Goal: Information Seeking & Learning: Learn about a topic

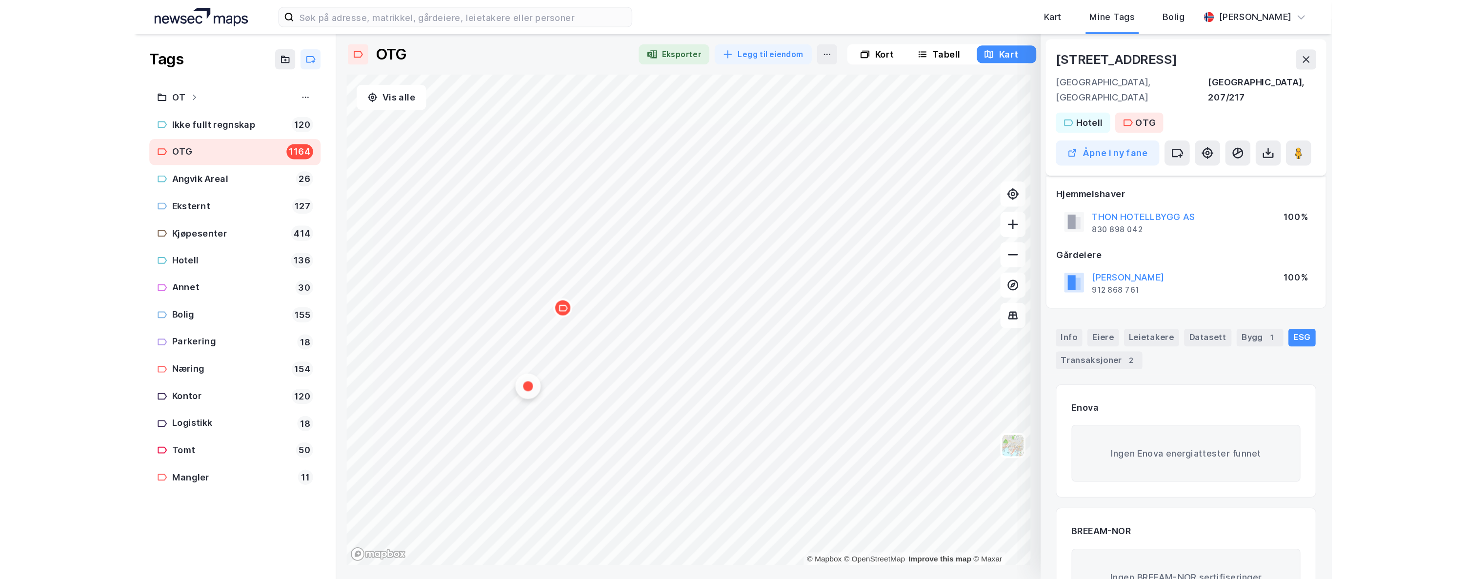
scroll to position [49, 0]
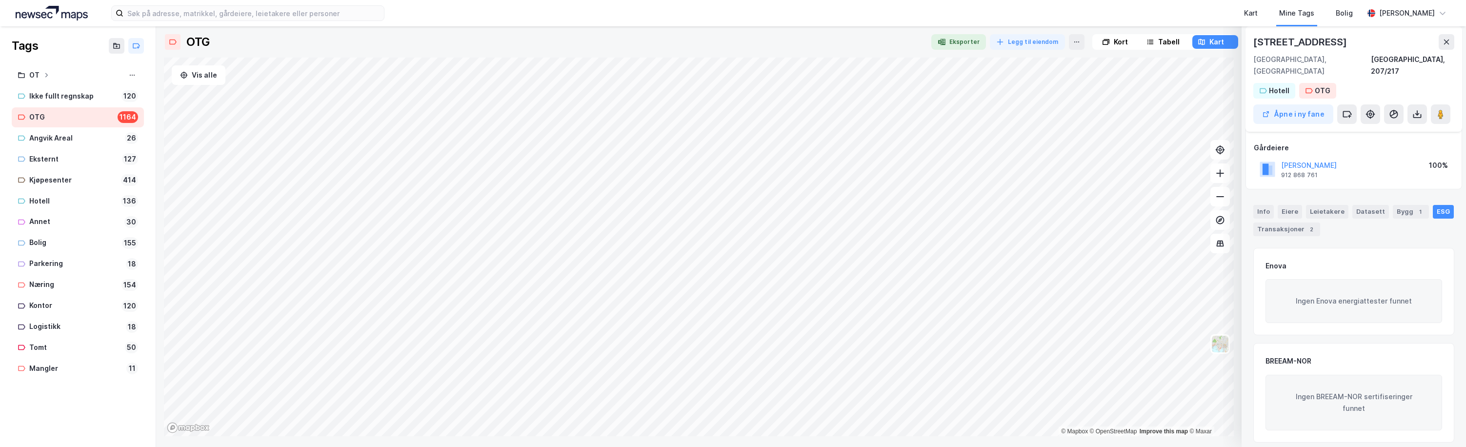
click at [789, 446] on html "Kart Mine Tags Bolig Erling Fiske Tags OT Ikke fullt regnskap 120 OTG 1164 Angv…" at bounding box center [733, 223] width 1466 height 447
click at [809, 442] on div "OTG Eksporter Legg til eiendom Kort Tabell Kart Vis alle © Mapbox © OpenStreetM…" at bounding box center [811, 236] width 1310 height 421
click at [923, 40] on icon at bounding box center [1446, 42] width 5 height 5
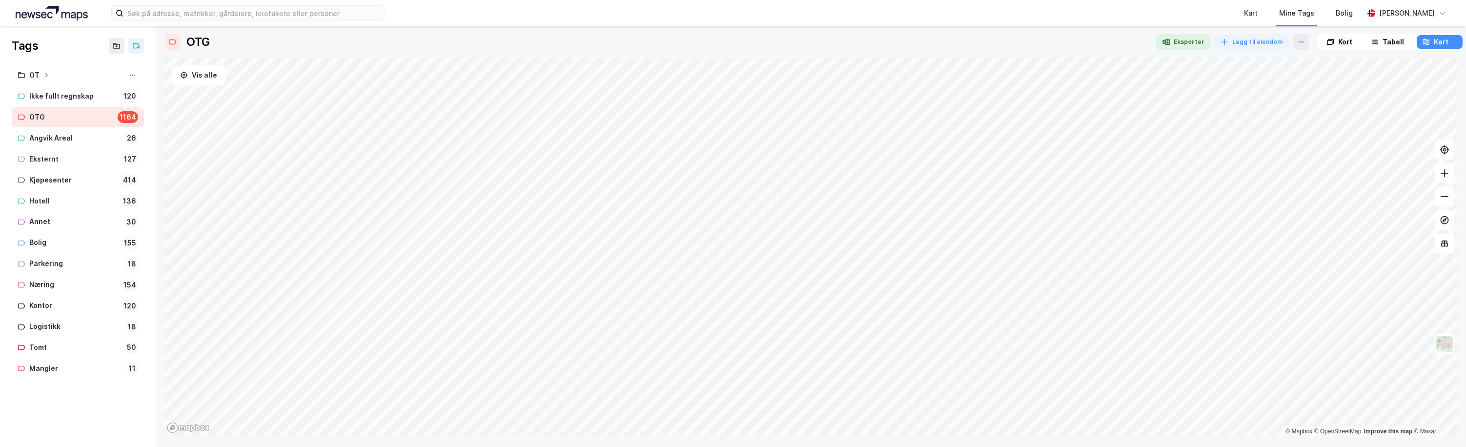
click at [37, 113] on div "OTG" at bounding box center [71, 117] width 84 height 12
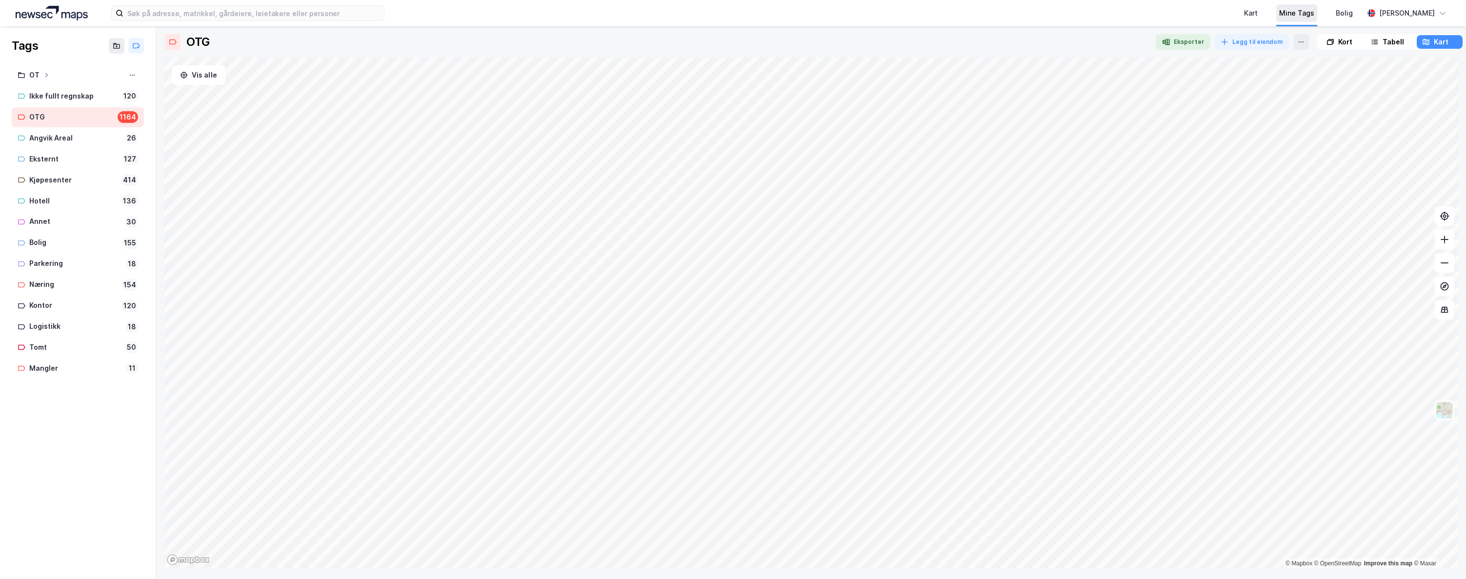
click at [923, 8] on div "Mine Tags" at bounding box center [1296, 13] width 35 height 12
click at [60, 115] on div "OTG" at bounding box center [71, 117] width 84 height 12
click at [923, 287] on icon "Map marker" at bounding box center [1044, 284] width 7 height 7
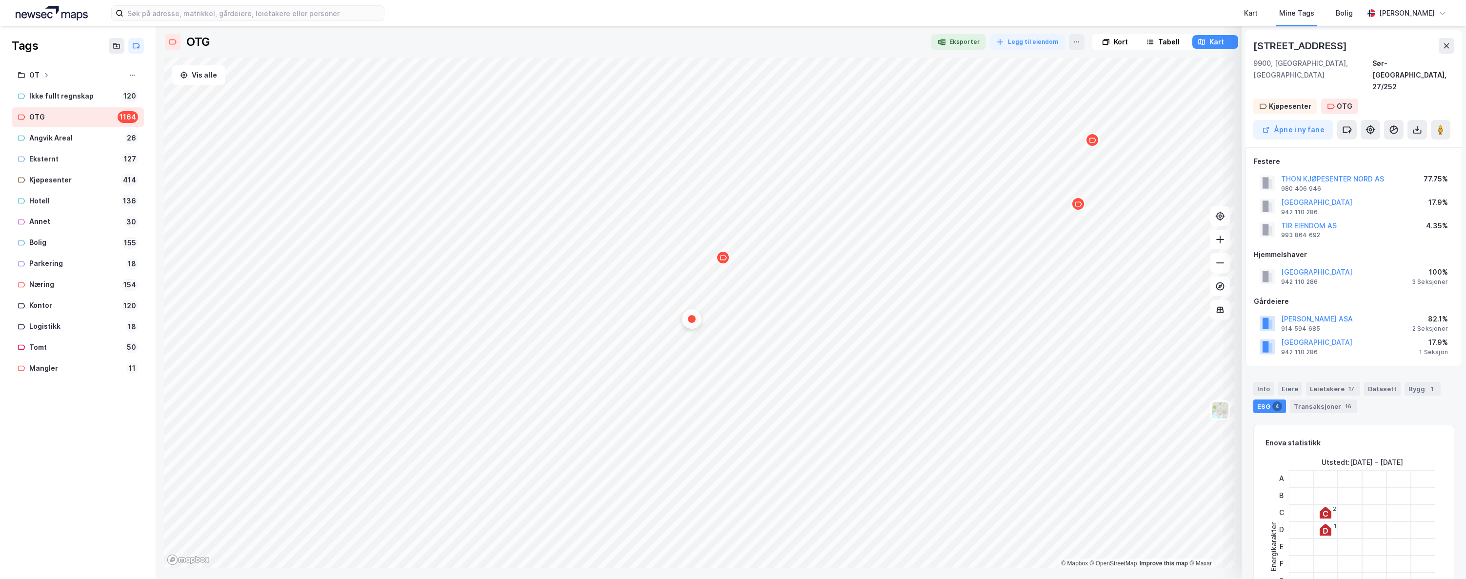
click at [923, 144] on div "Map marker" at bounding box center [1092, 140] width 15 height 15
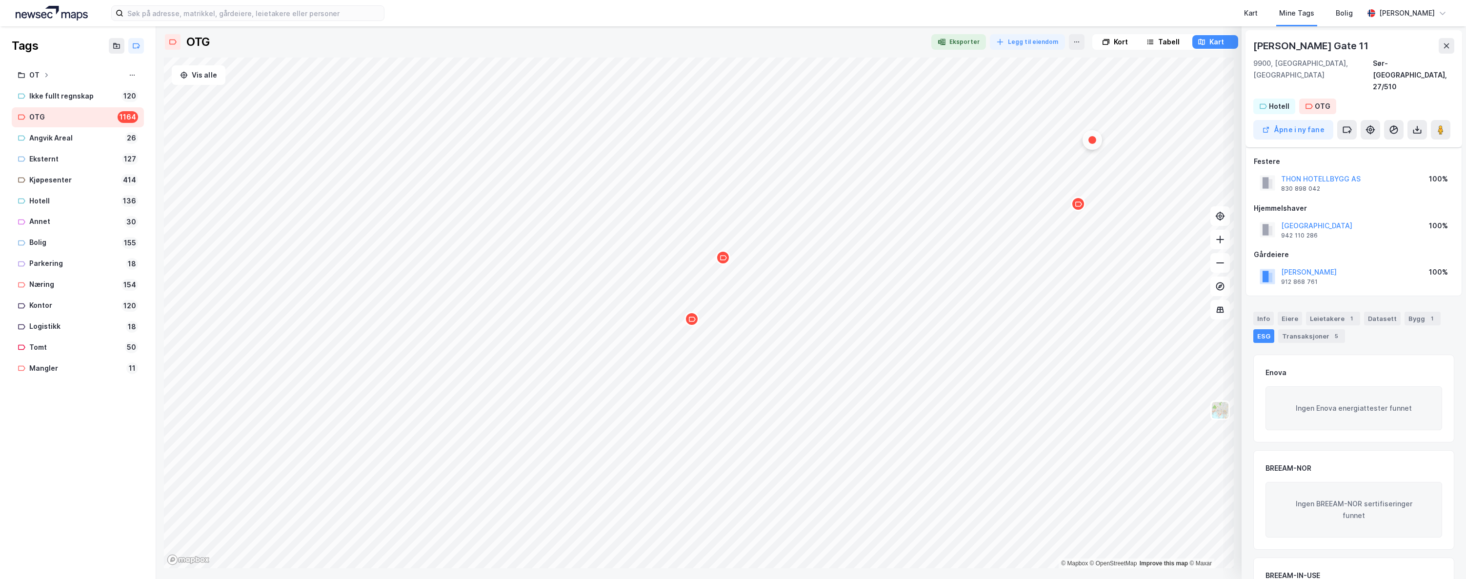
scroll to position [49, 0]
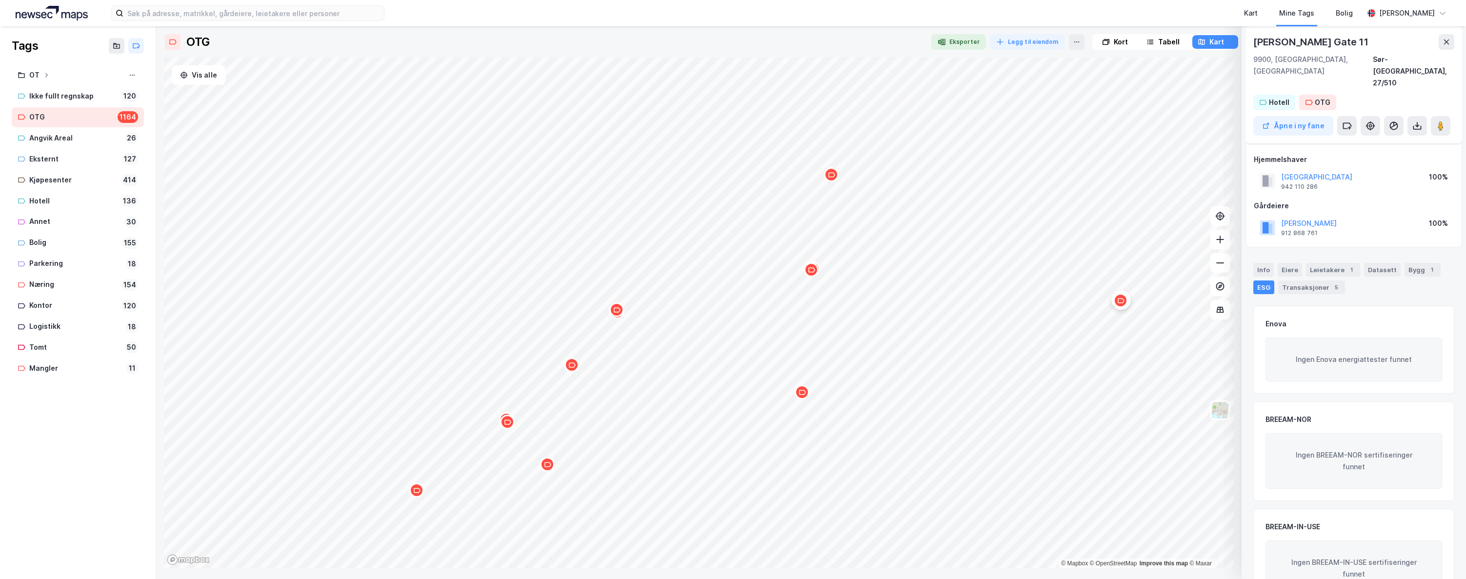
click at [833, 176] on icon "Map marker" at bounding box center [831, 174] width 7 height 7
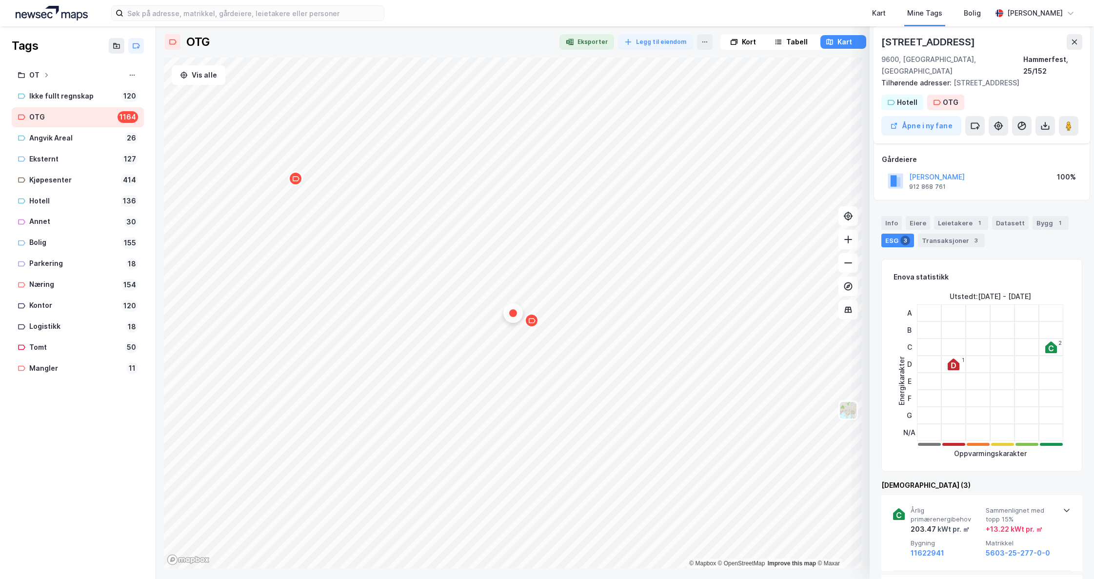
click at [295, 180] on icon "Map marker" at bounding box center [295, 178] width 7 height 7
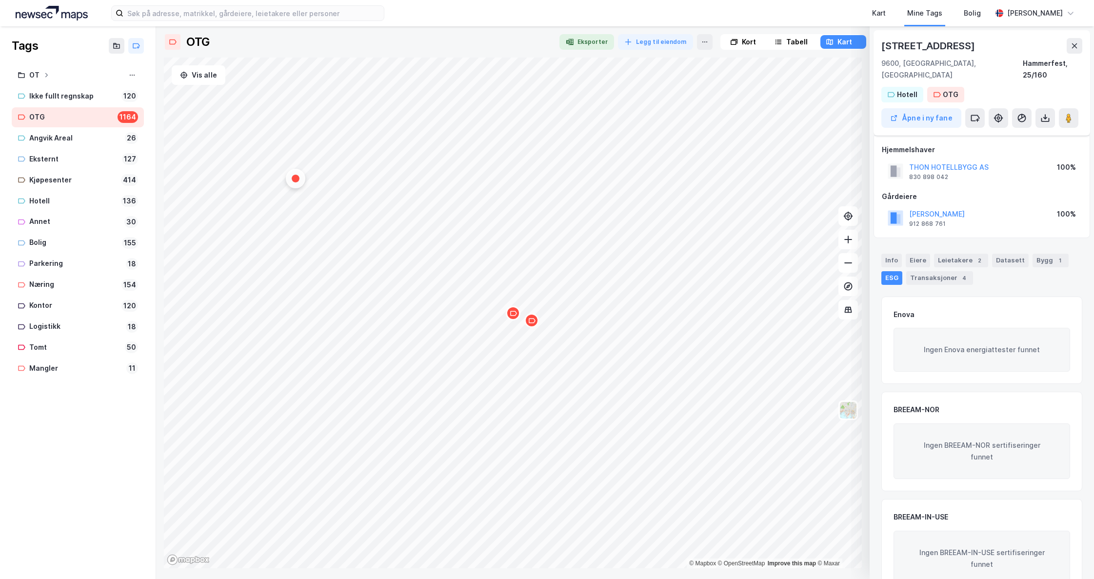
scroll to position [20, 0]
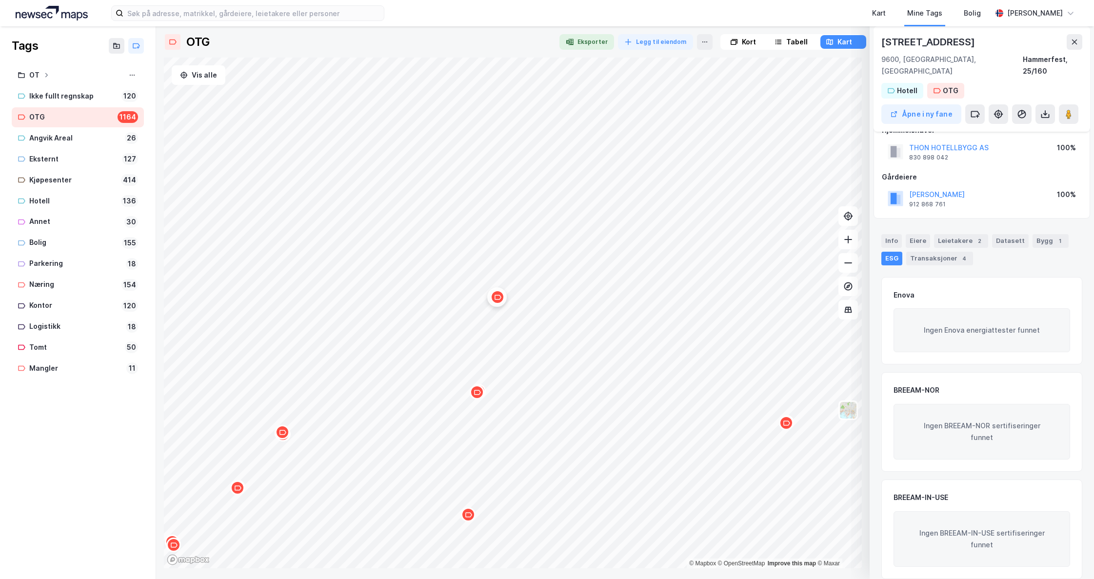
click at [478, 393] on icon "Map marker" at bounding box center [477, 392] width 7 height 7
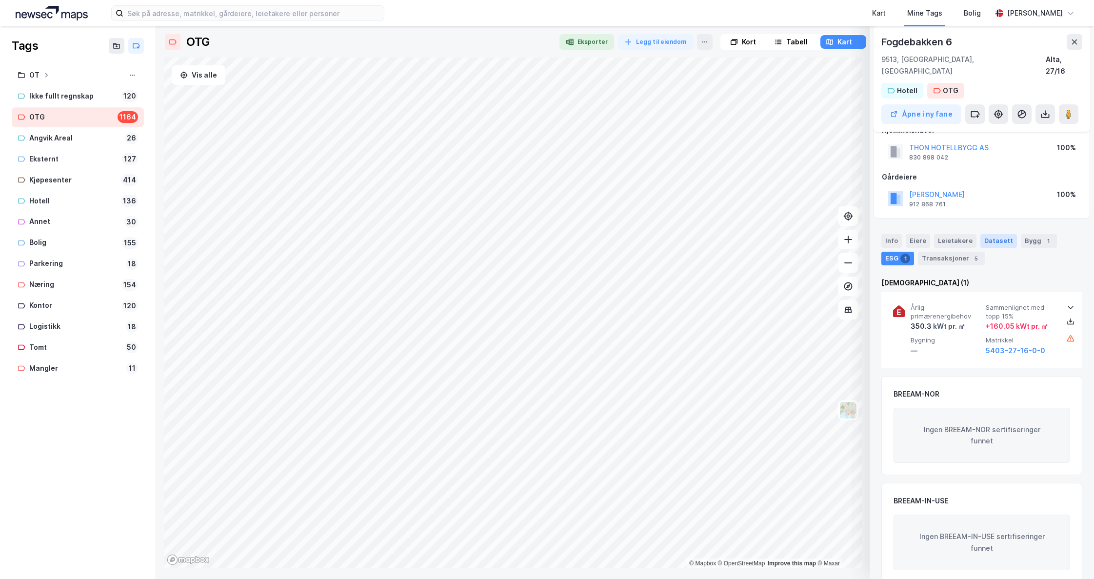
click at [923, 231] on div "OTG Eksporter Legg til eiendom Kort Tabell Kart Vis alle © Mapbox © OpenStreetM…" at bounding box center [625, 301] width 922 height 534
click at [598, 350] on icon "Map marker" at bounding box center [598, 348] width 7 height 7
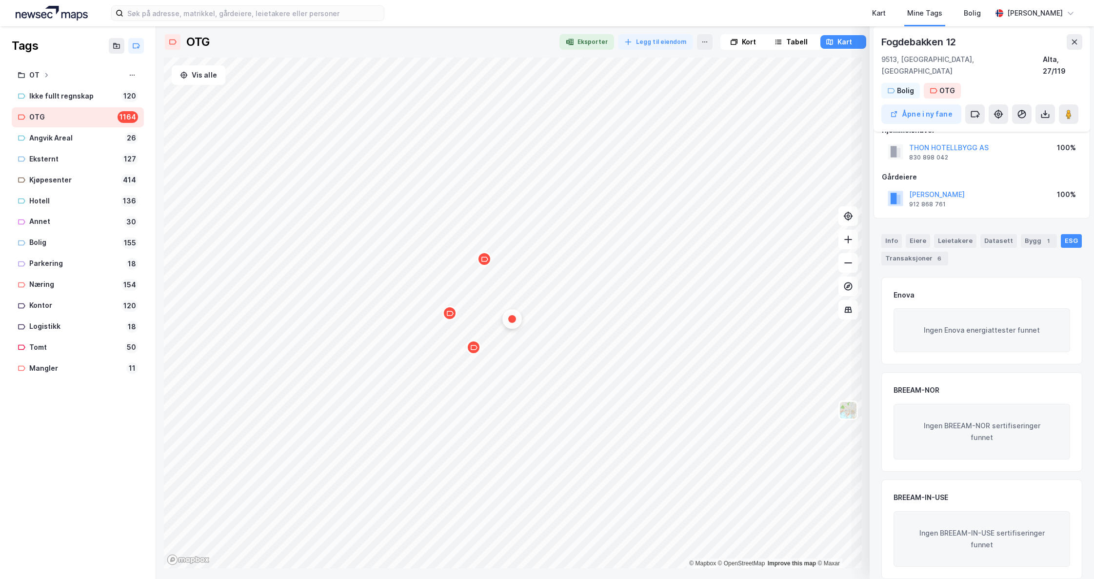
click at [471, 350] on icon "Map marker" at bounding box center [473, 347] width 7 height 7
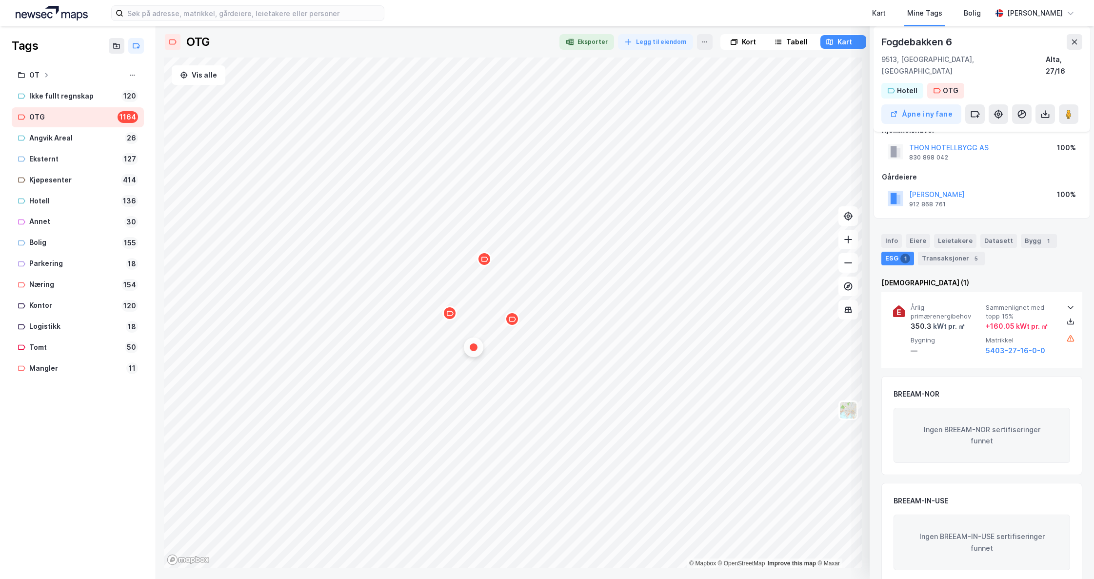
click at [487, 263] on div "Map marker" at bounding box center [484, 259] width 15 height 15
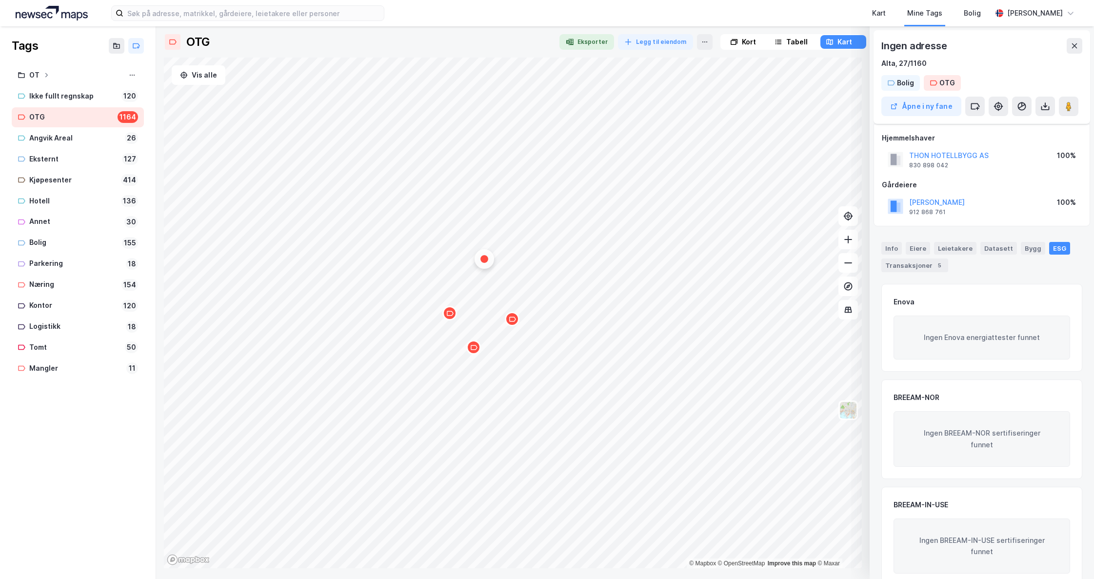
scroll to position [19, 0]
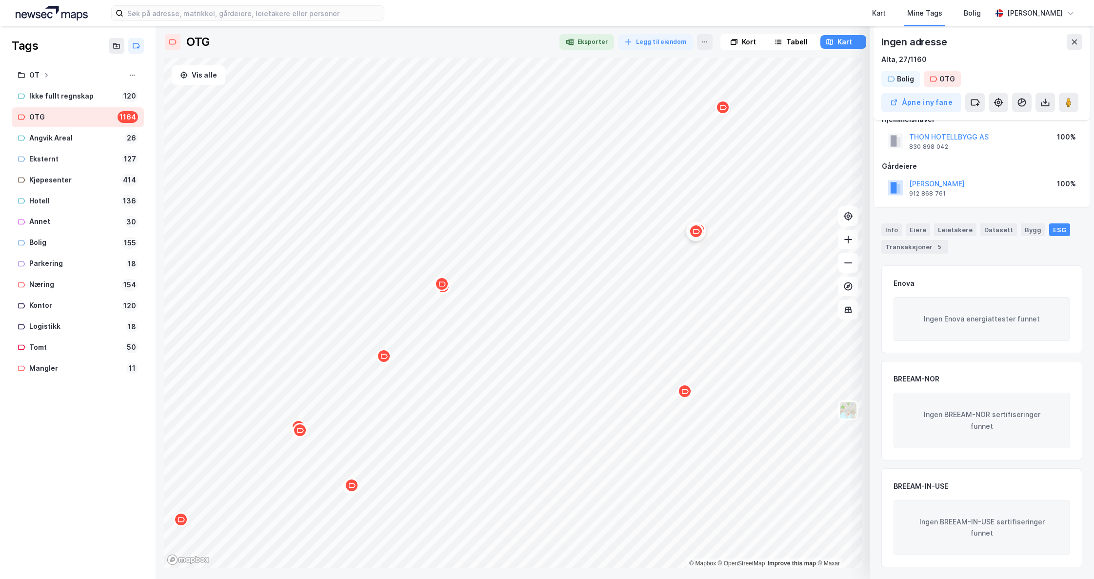
click at [383, 360] on icon "Map marker" at bounding box center [384, 356] width 7 height 7
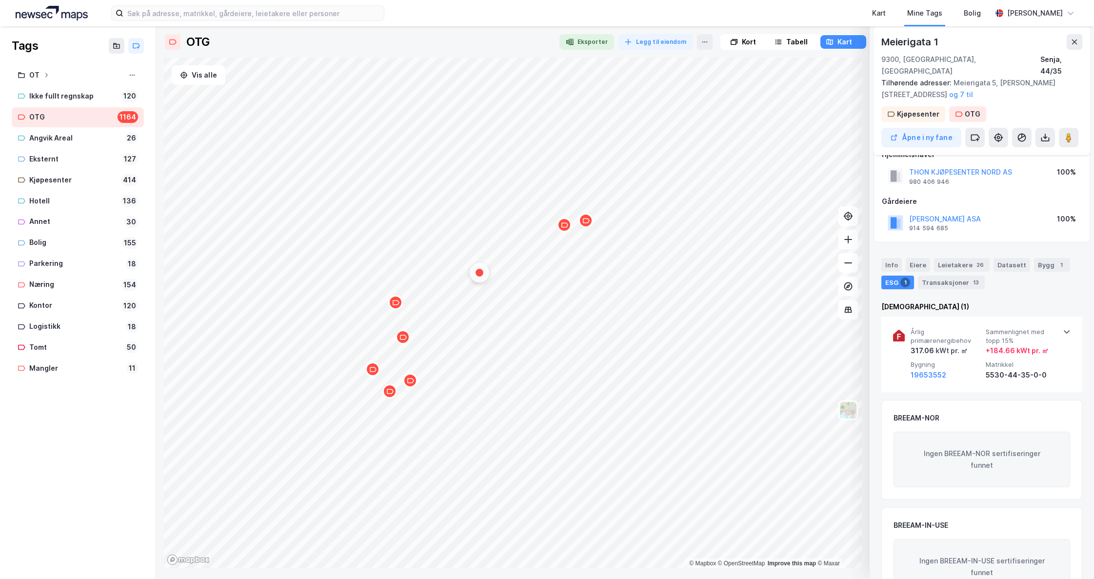
click at [409, 385] on div "Map marker" at bounding box center [410, 380] width 15 height 15
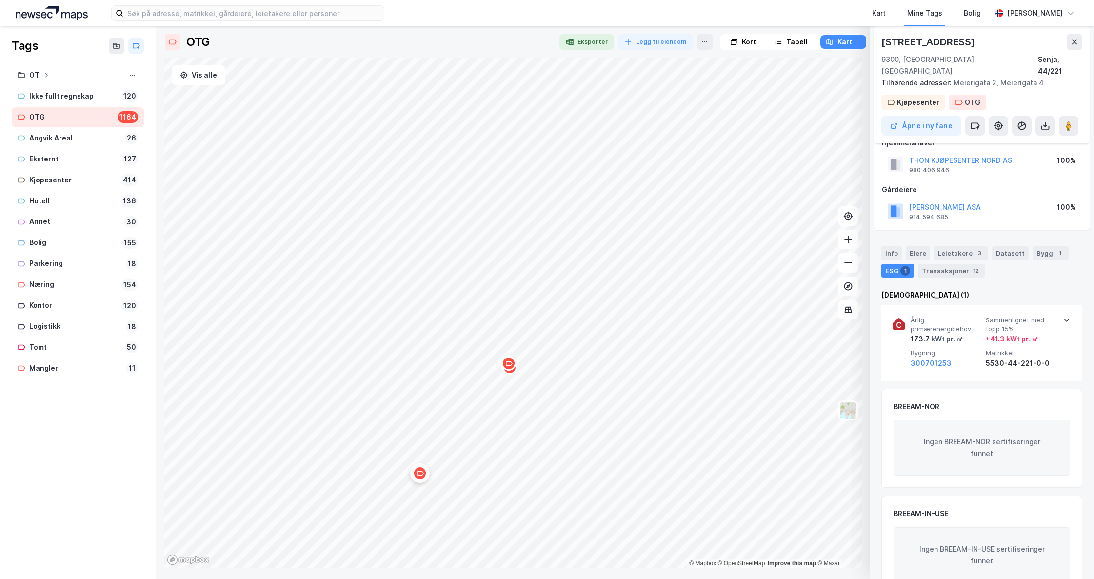
click at [511, 366] on icon "Map marker" at bounding box center [508, 363] width 7 height 7
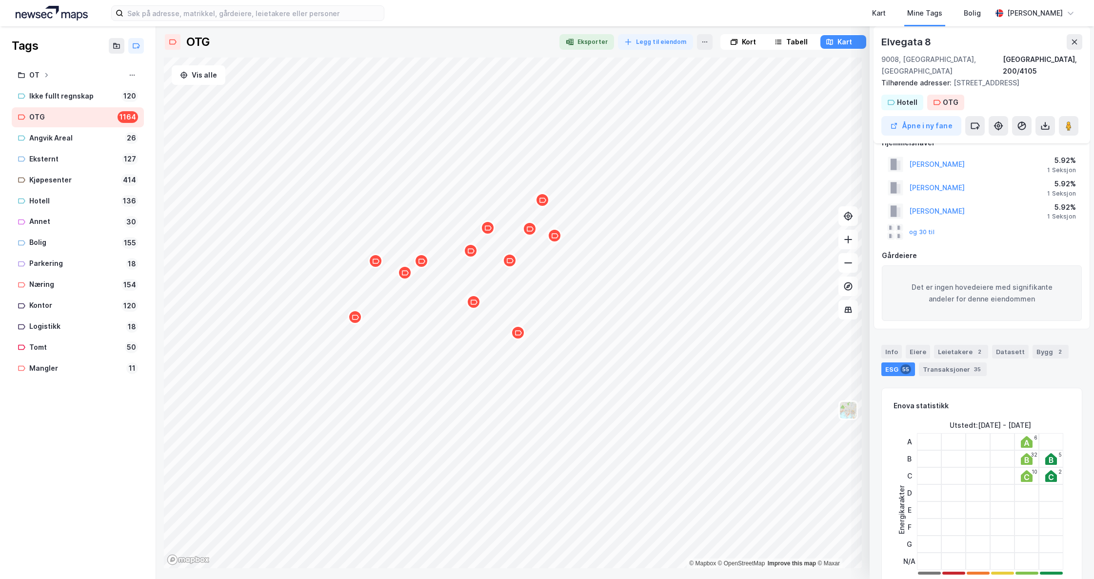
click at [358, 322] on div "Map marker" at bounding box center [355, 317] width 15 height 15
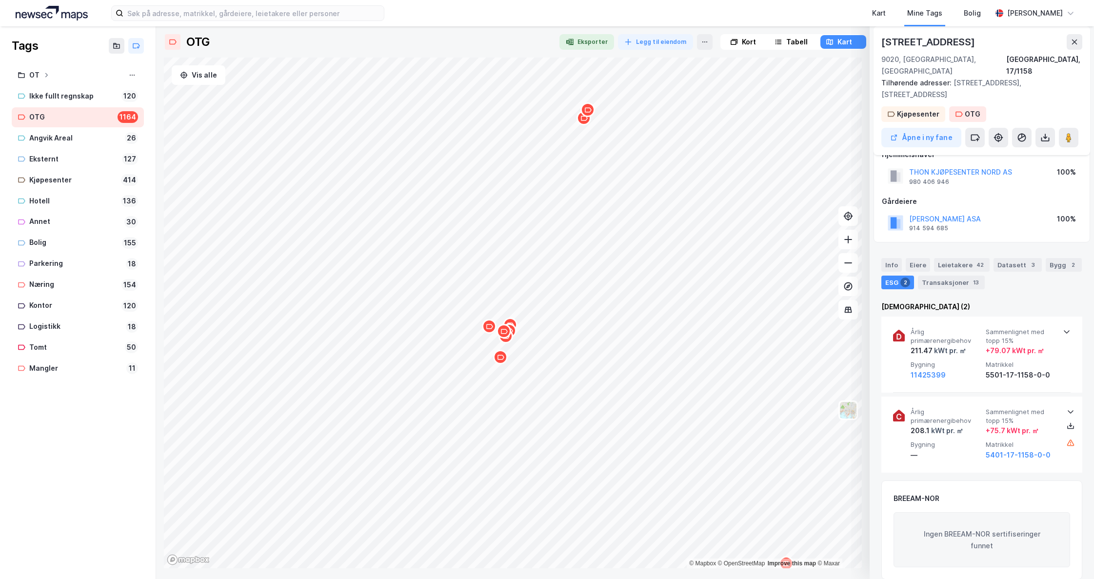
click at [508, 334] on div "Map marker" at bounding box center [504, 331] width 15 height 15
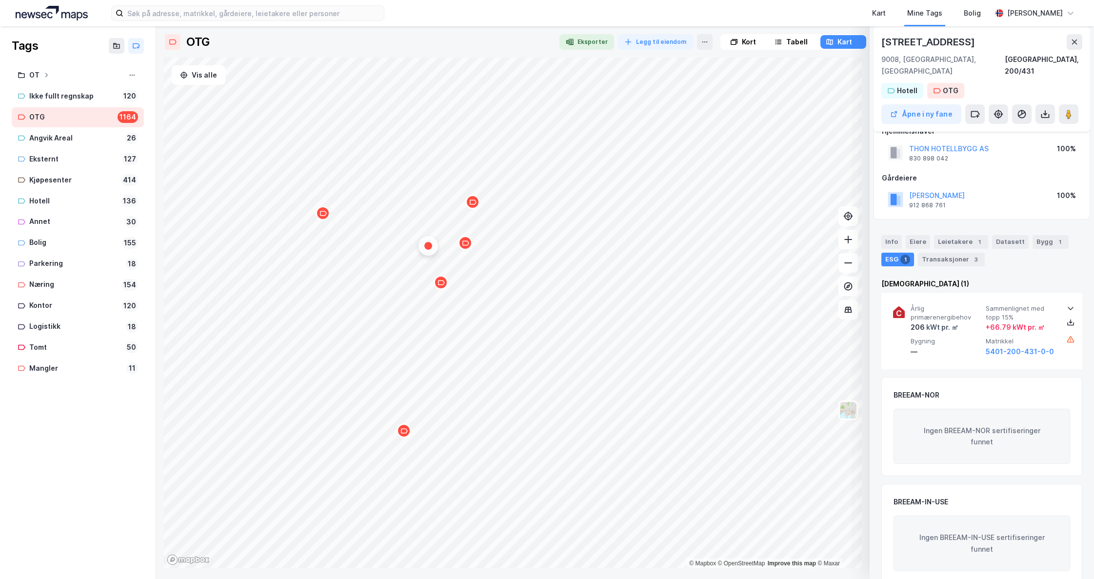
click at [408, 434] on div "Map marker" at bounding box center [404, 430] width 15 height 15
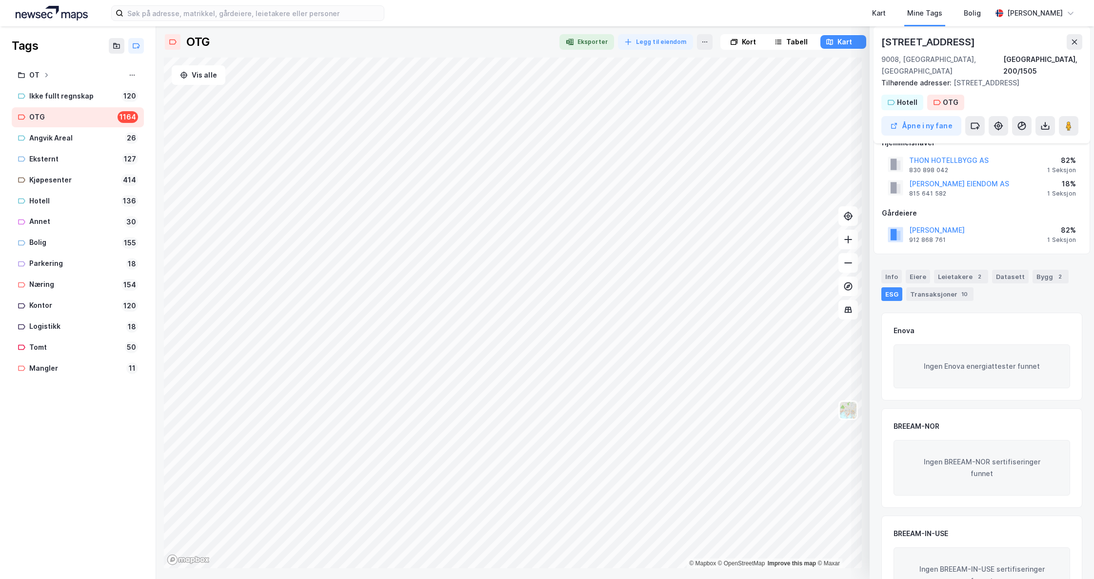
click at [563, 446] on html "Kart Mine Tags Bolig Erling Fiske Tags OT Ikke fullt regnskap 120 OTG 1164 Angv…" at bounding box center [547, 289] width 1094 height 579
click at [626, 361] on icon "Map marker" at bounding box center [626, 357] width 7 height 7
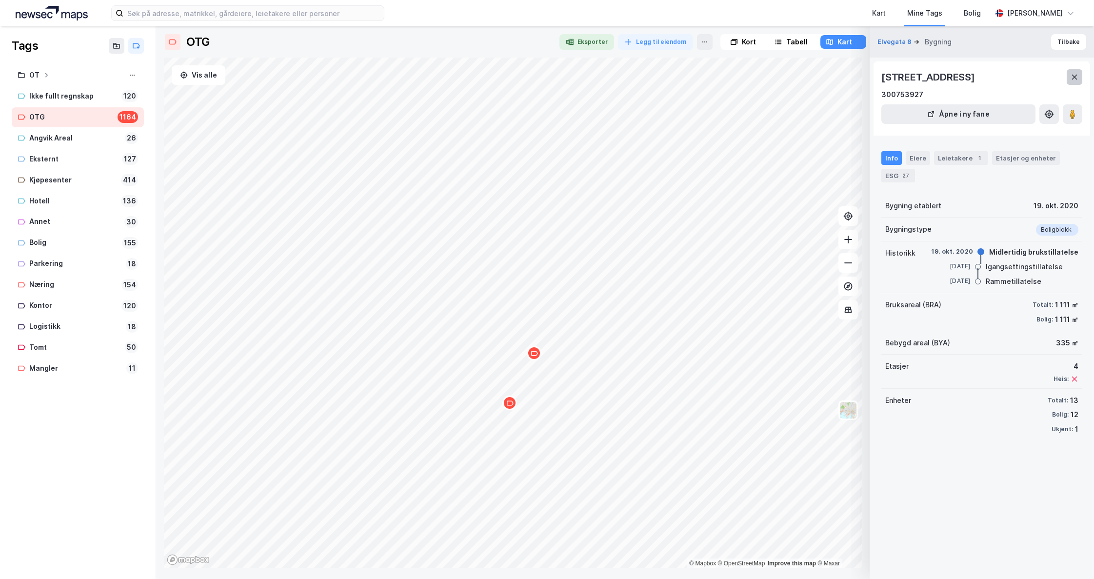
click at [923, 79] on icon at bounding box center [1075, 77] width 8 height 8
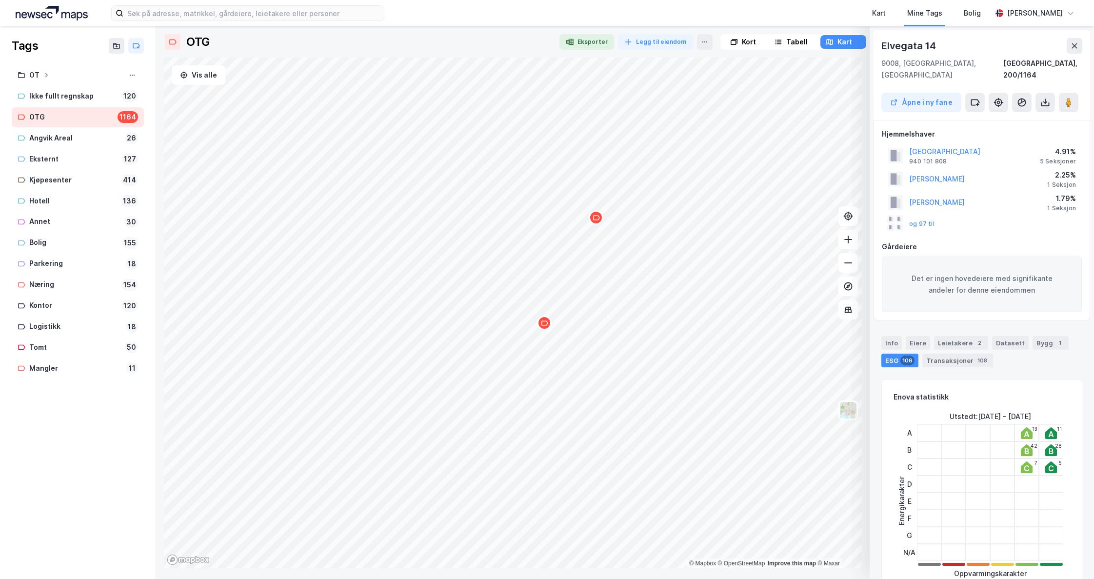
click at [599, 219] on icon "Map marker" at bounding box center [596, 217] width 7 height 5
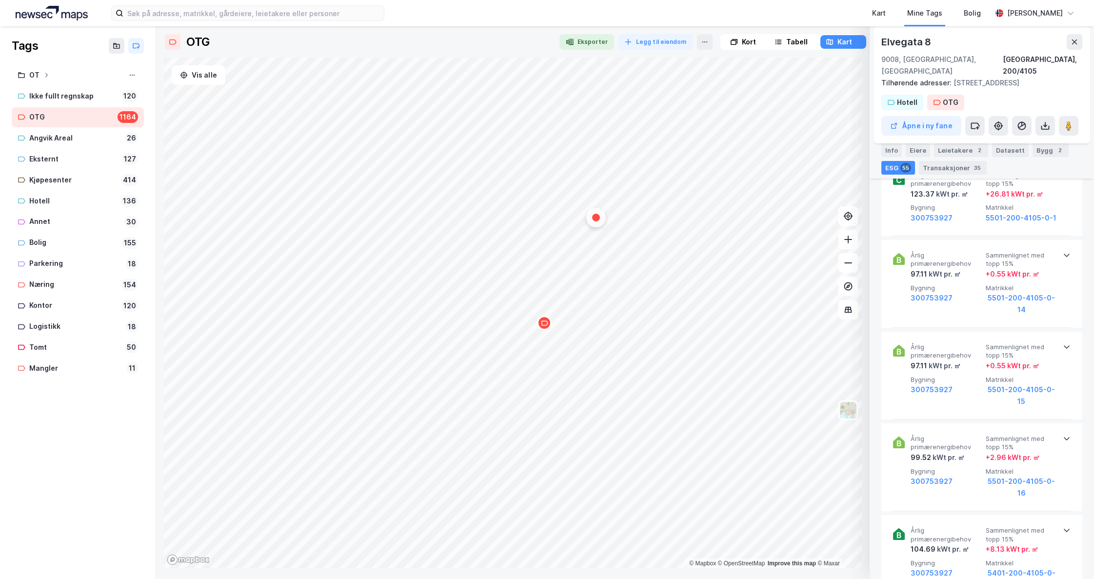
scroll to position [2506, 0]
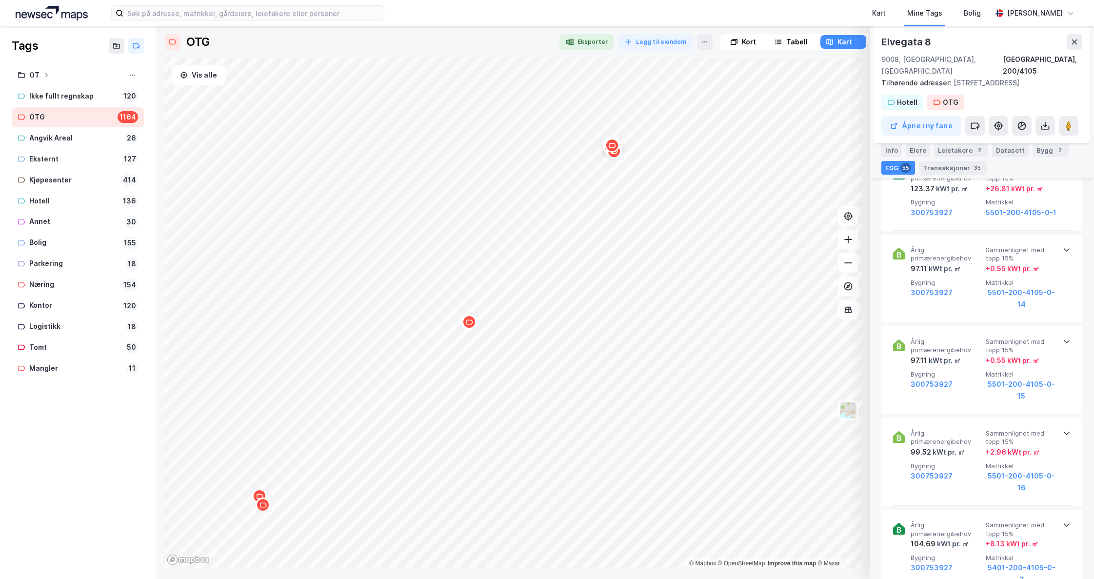
click at [472, 323] on icon "Map marker" at bounding box center [469, 322] width 7 height 5
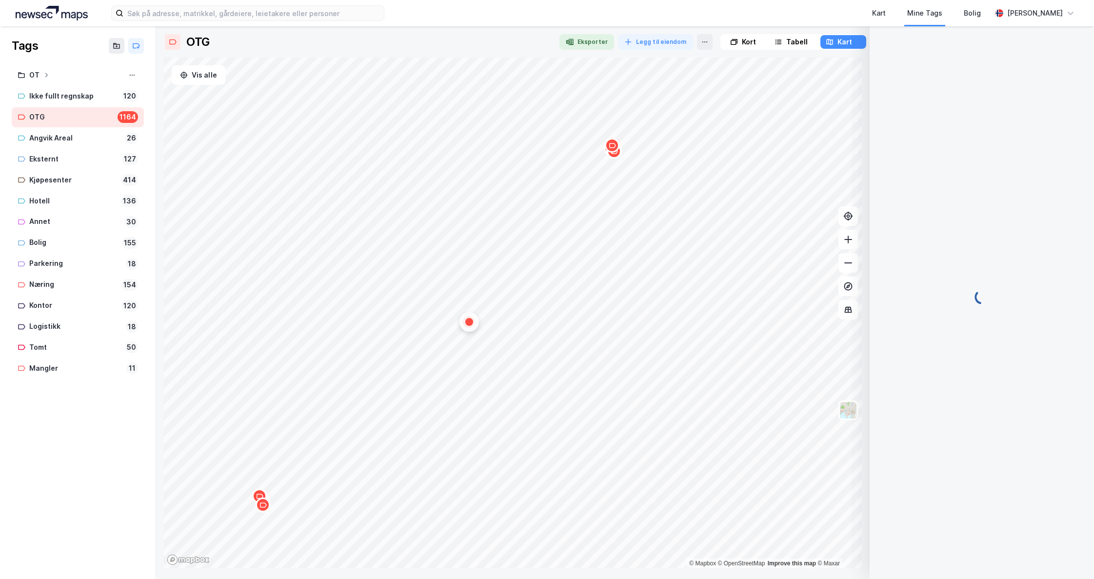
scroll to position [46, 0]
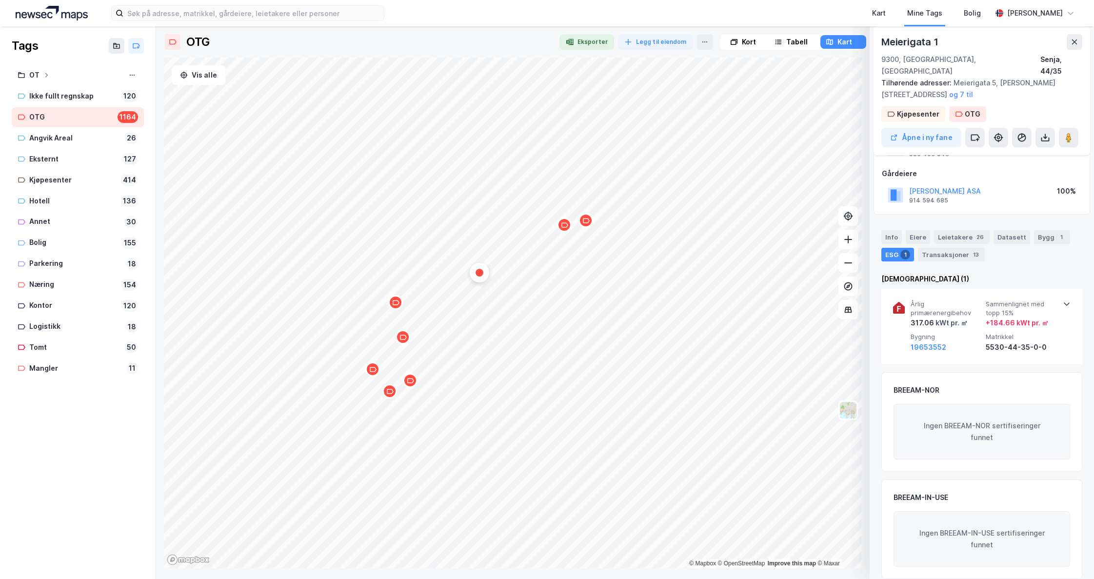
click at [412, 383] on icon "Map marker" at bounding box center [410, 380] width 7 height 7
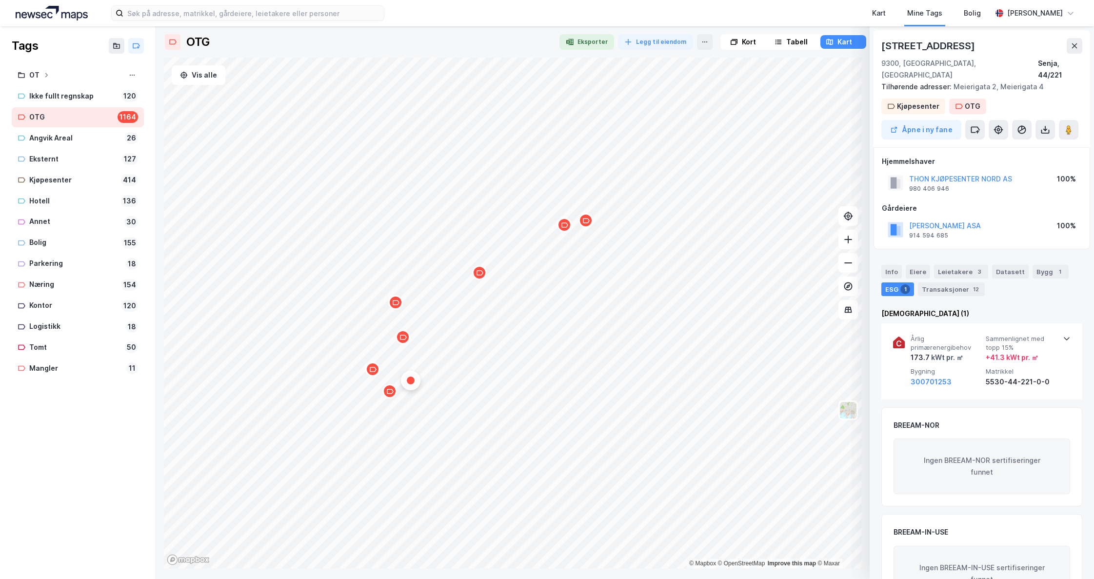
scroll to position [35, 0]
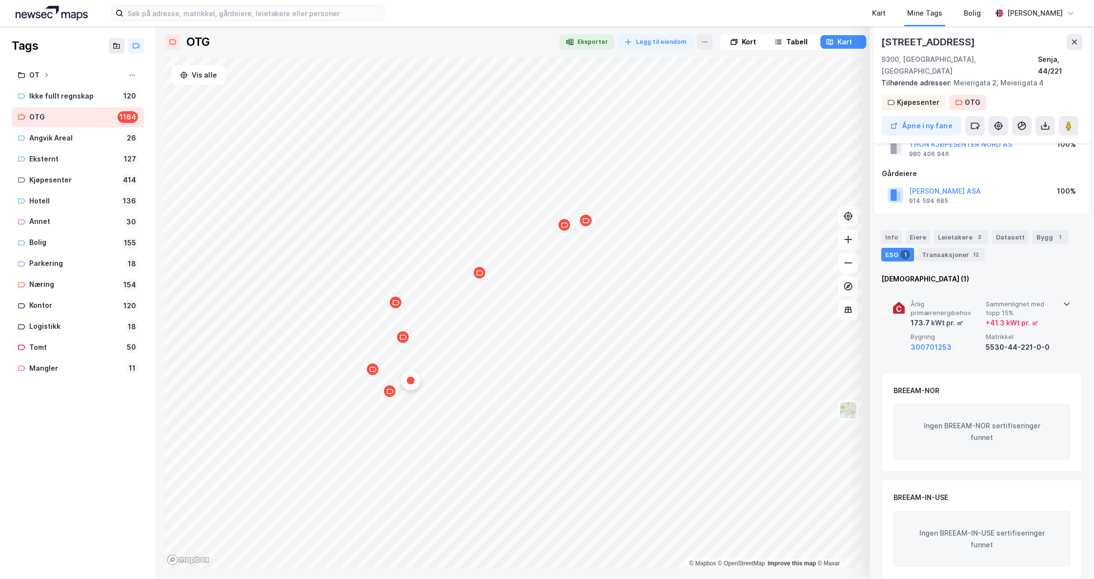
click at [923, 300] on icon at bounding box center [1067, 304] width 8 height 8
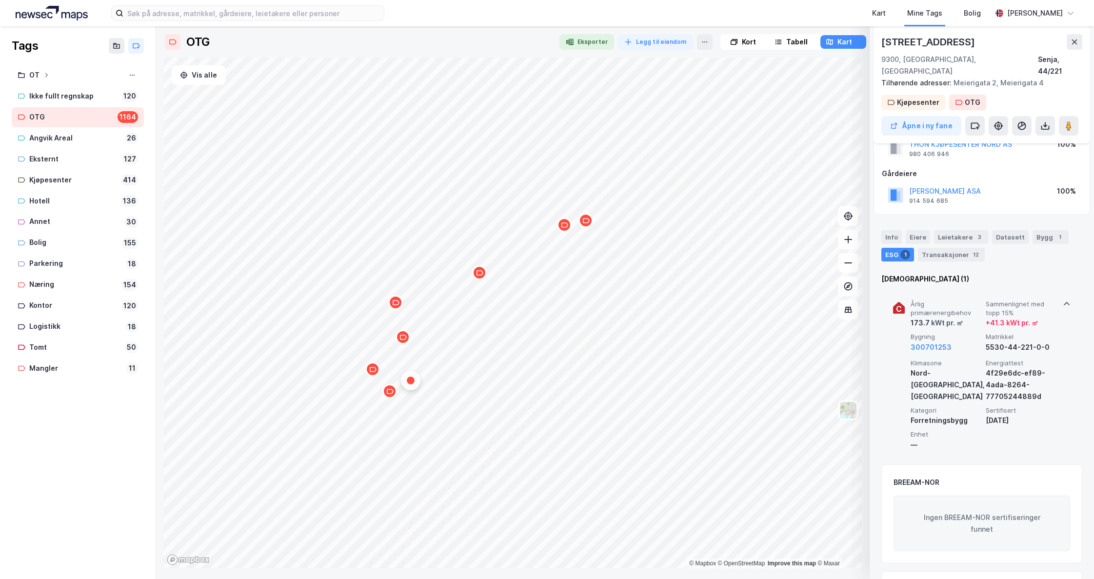
click at [923, 300] on icon at bounding box center [1067, 304] width 8 height 8
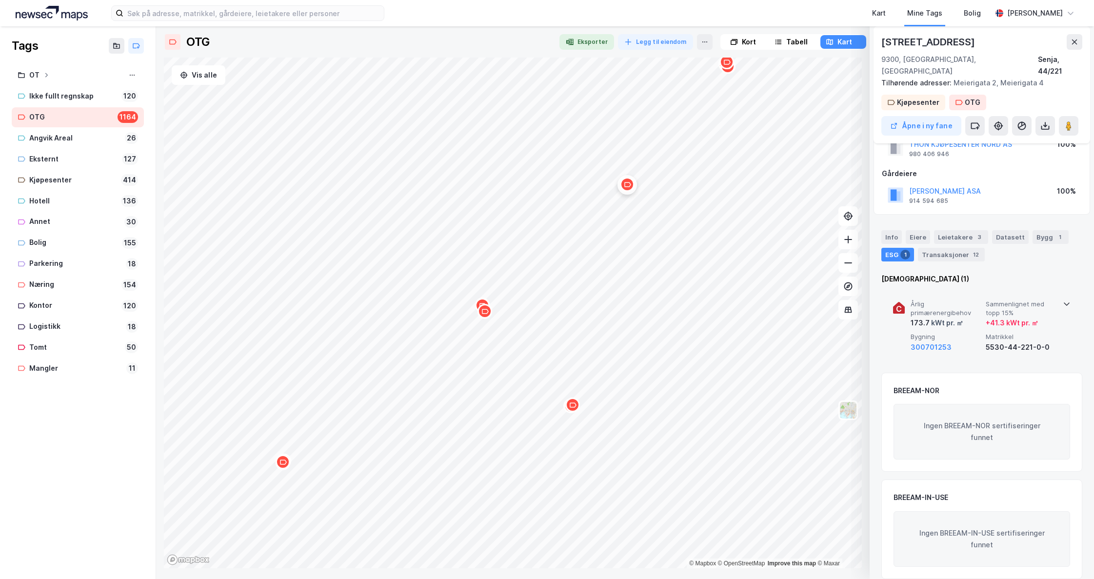
click at [483, 306] on div "Map marker" at bounding box center [485, 311] width 15 height 15
click at [488, 315] on icon "Map marker" at bounding box center [484, 311] width 7 height 7
click at [484, 312] on icon "Map marker" at bounding box center [484, 311] width 7 height 7
click at [461, 306] on icon "Map marker" at bounding box center [463, 303] width 7 height 7
click at [923, 43] on button at bounding box center [1075, 42] width 16 height 16
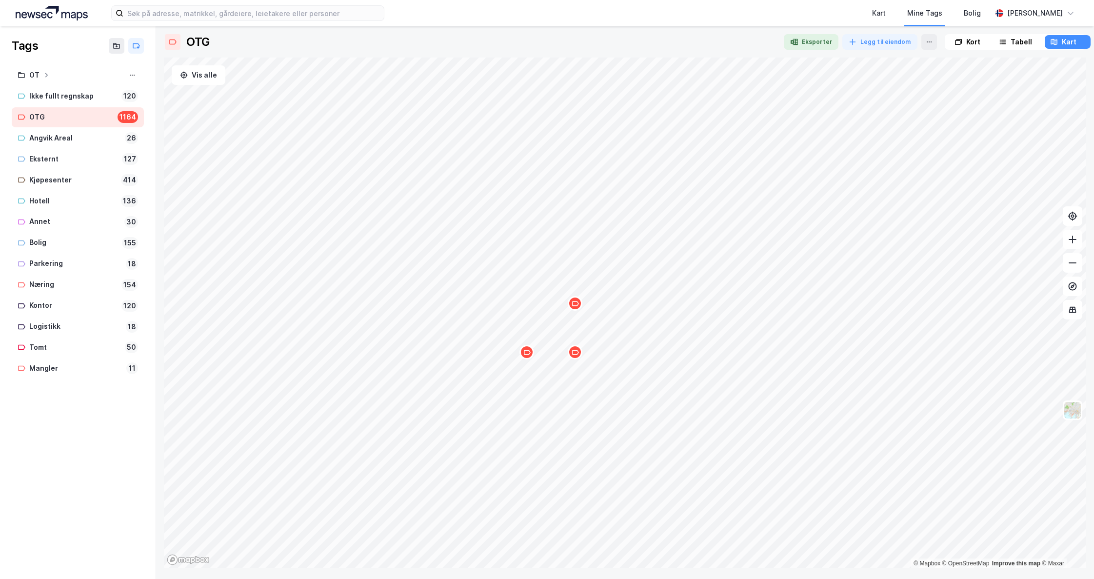
click at [576, 305] on icon "Map marker" at bounding box center [575, 303] width 7 height 7
click at [550, 254] on icon "Map marker" at bounding box center [552, 251] width 7 height 5
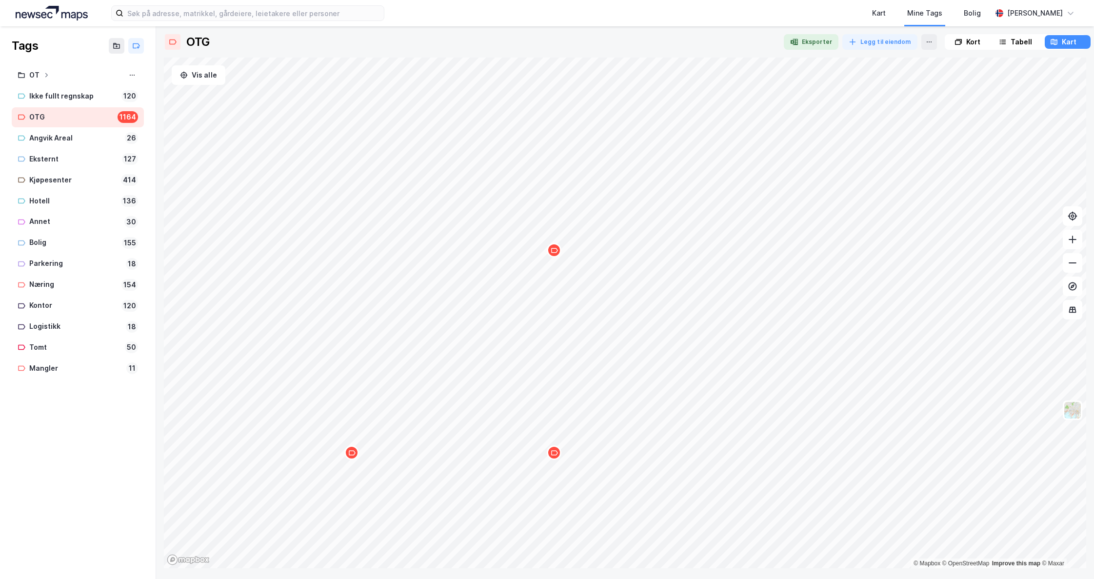
click at [553, 254] on icon "Map marker" at bounding box center [554, 250] width 7 height 7
click at [58, 140] on div "Angvik Areal" at bounding box center [75, 138] width 92 height 12
click at [56, 122] on div "OTG" at bounding box center [71, 117] width 84 height 12
click at [886, 13] on div "Kart" at bounding box center [879, 13] width 14 height 12
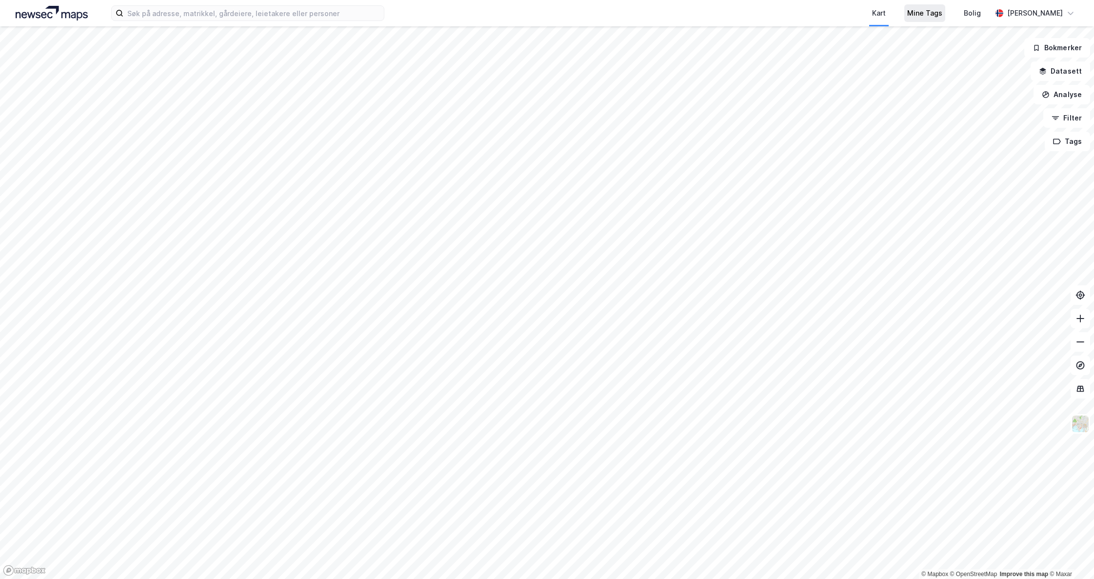
click at [923, 13] on div "Mine Tags" at bounding box center [924, 13] width 35 height 12
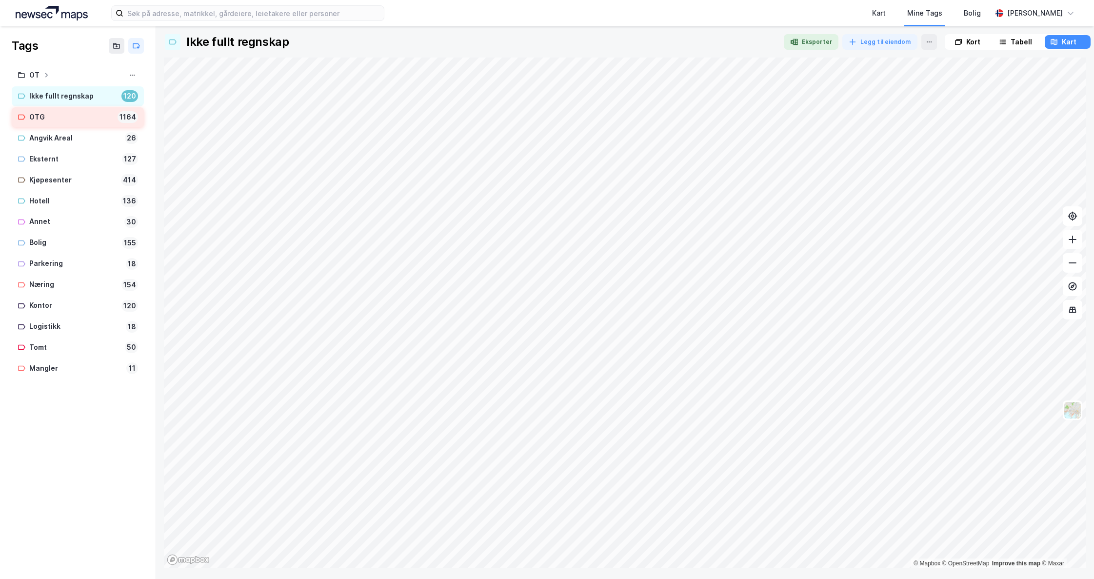
click at [54, 118] on div "OTG" at bounding box center [71, 117] width 84 height 12
click at [923, 42] on div "Tabell" at bounding box center [1021, 42] width 21 height 12
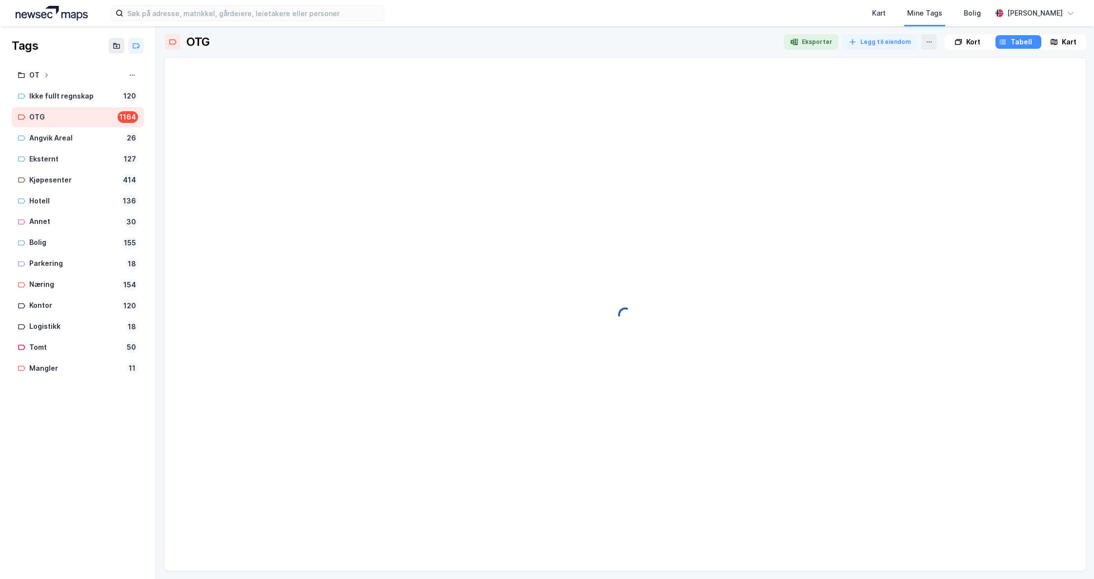
click at [923, 39] on div "Kort" at bounding box center [973, 42] width 14 height 12
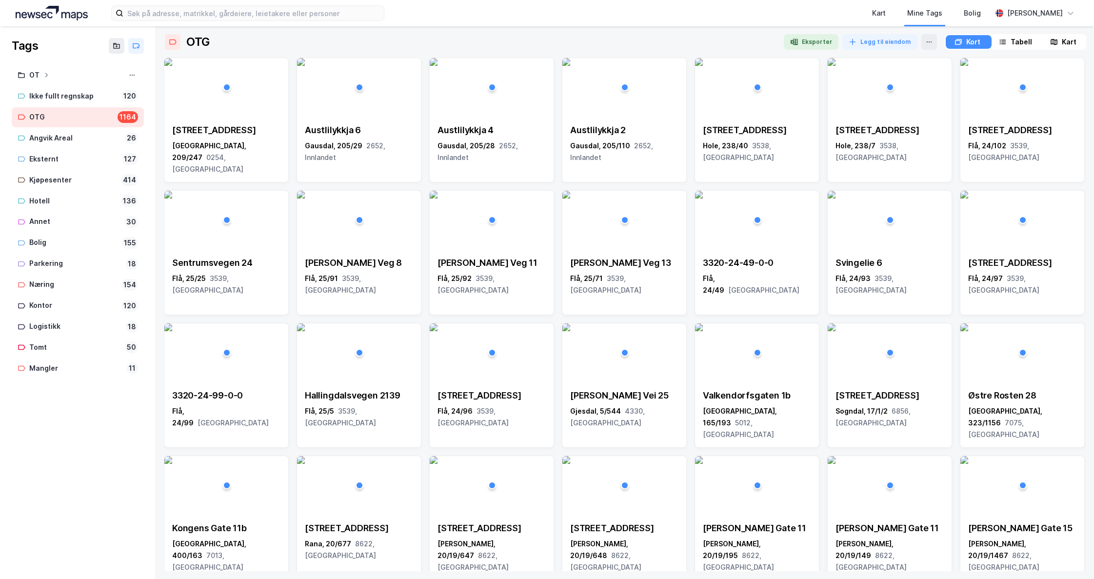
click at [923, 38] on div "Kart" at bounding box center [1064, 42] width 44 height 14
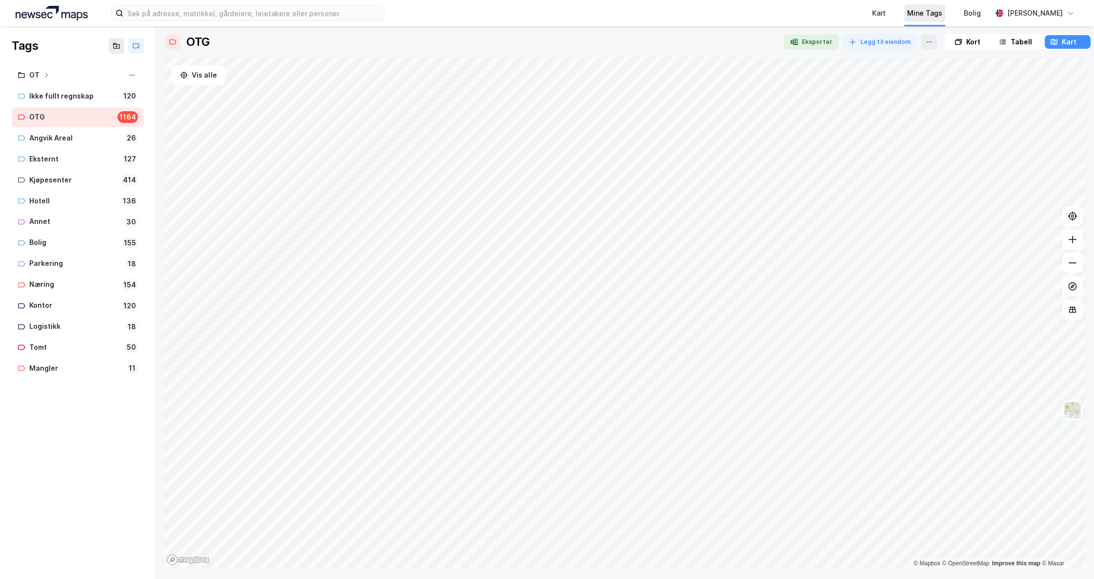
click at [923, 13] on div "Mine Tags" at bounding box center [924, 13] width 35 height 12
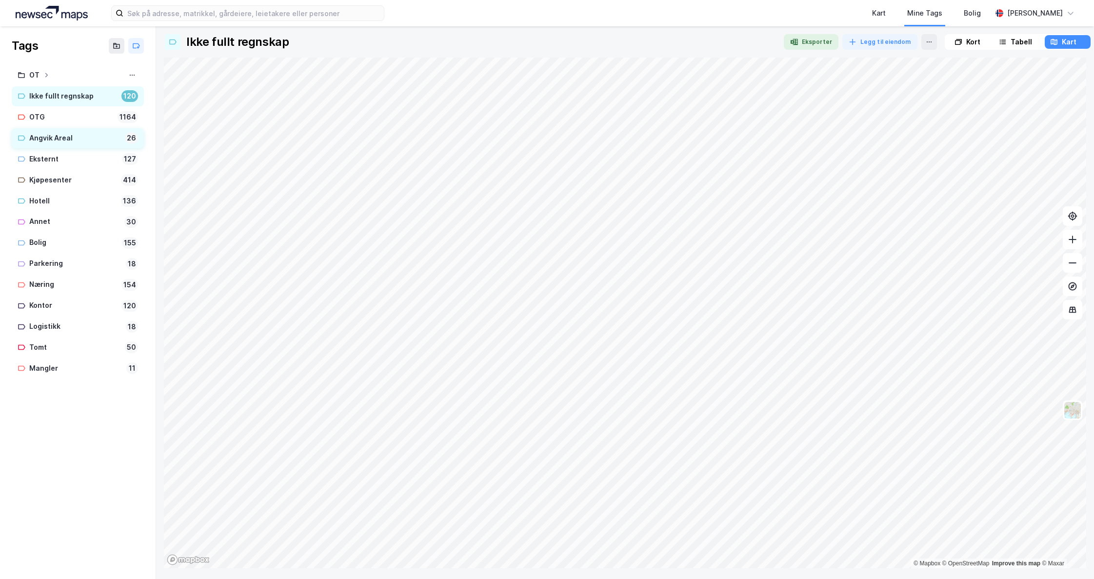
click at [47, 135] on div "Angvik Areal" at bounding box center [75, 138] width 92 height 12
click at [47, 119] on div "OTG" at bounding box center [71, 117] width 84 height 12
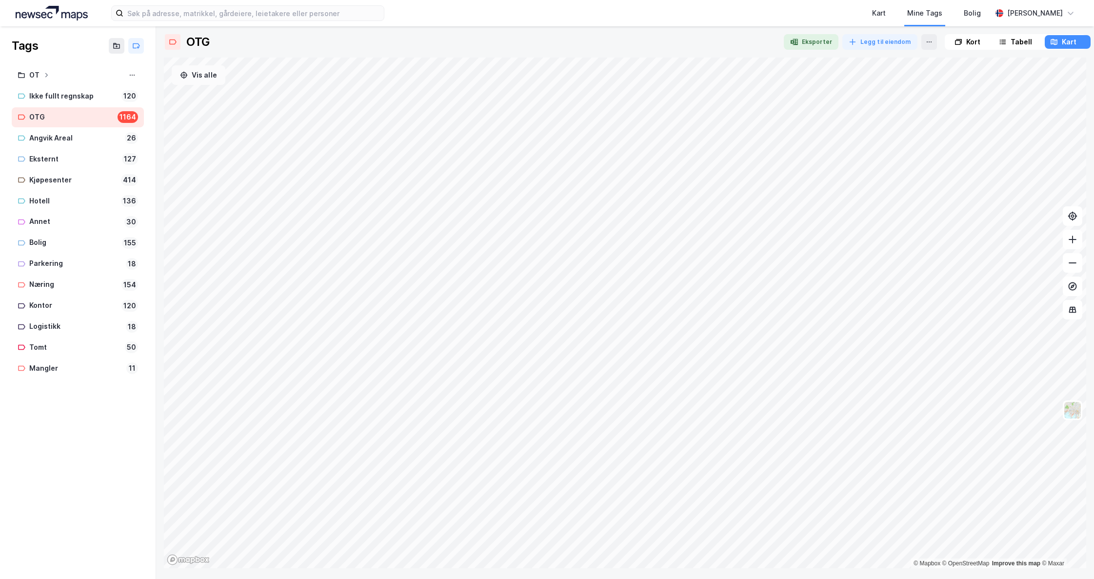
click at [194, 76] on button "Vis alle" at bounding box center [199, 75] width 54 height 20
click at [205, 77] on button "Vis alle" at bounding box center [199, 75] width 54 height 20
click at [46, 114] on div "OTG" at bounding box center [71, 117] width 84 height 12
click at [886, 10] on div "Kart" at bounding box center [879, 13] width 14 height 12
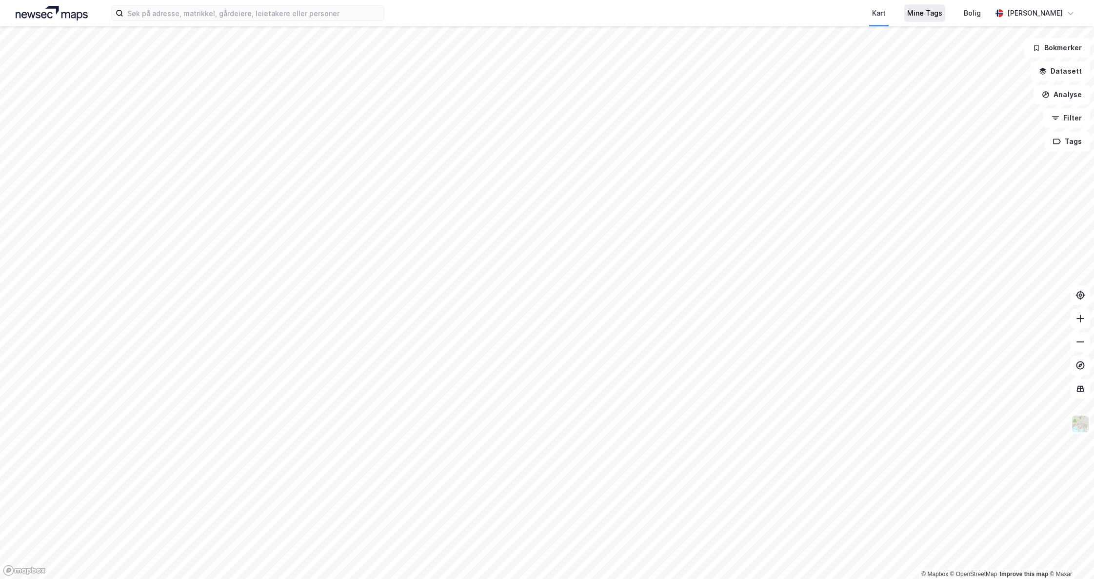
click at [923, 8] on div "Mine Tags" at bounding box center [924, 13] width 35 height 12
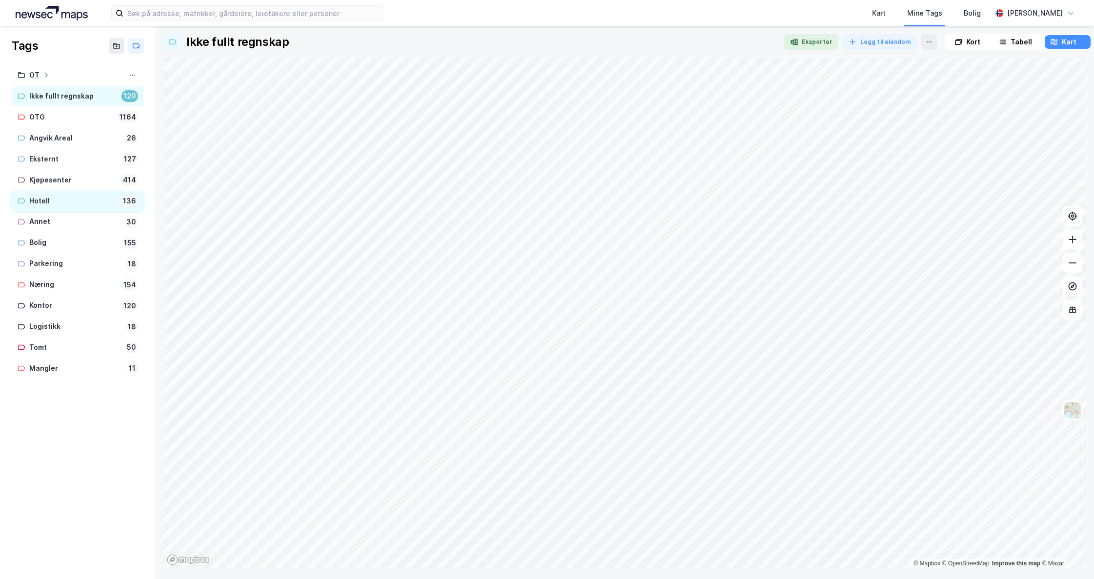
click at [41, 201] on div "Hotell" at bounding box center [73, 201] width 88 height 12
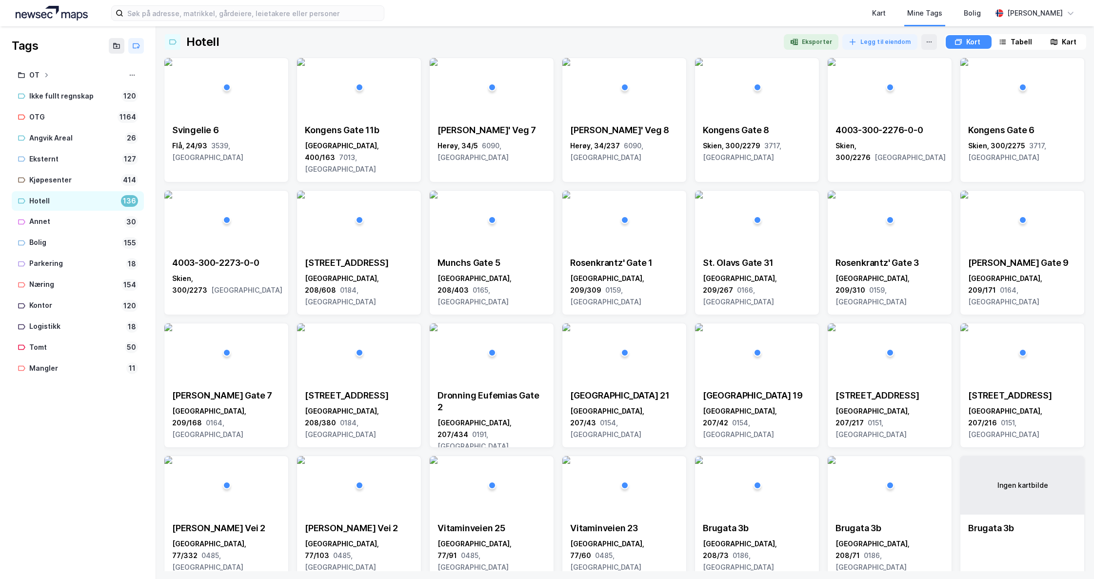
click at [1062, 41] on div "Kart" at bounding box center [1069, 42] width 15 height 12
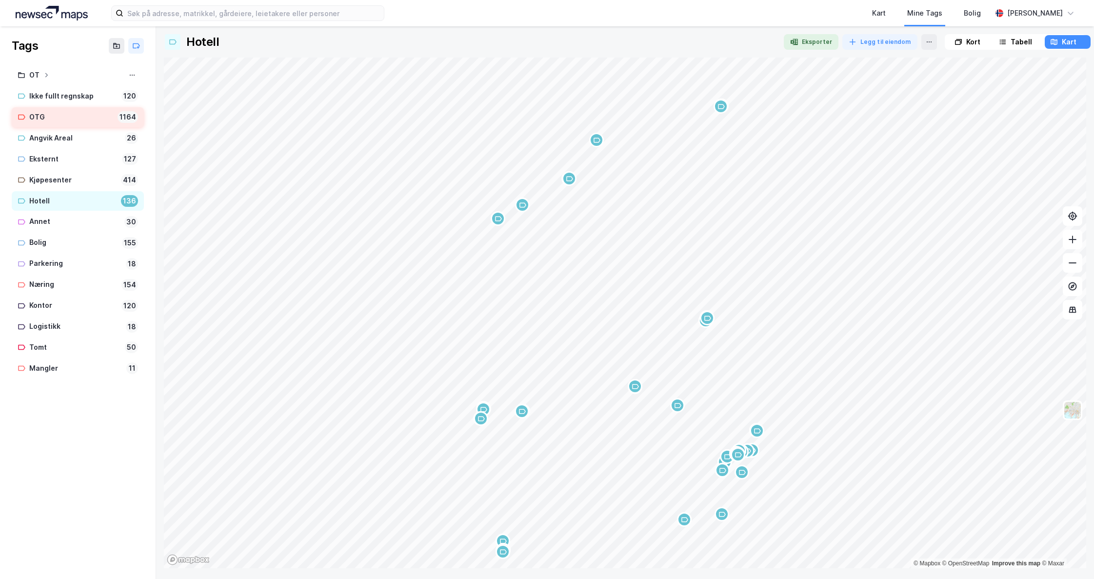
click at [44, 114] on div "OTG" at bounding box center [71, 117] width 84 height 12
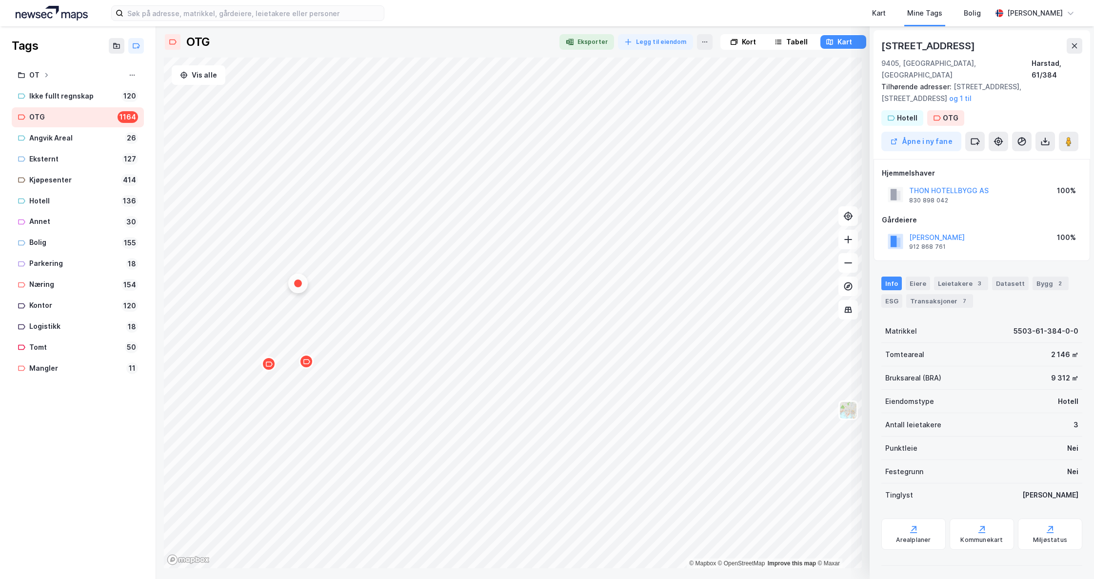
click at [306, 364] on icon "Map marker" at bounding box center [306, 361] width 7 height 7
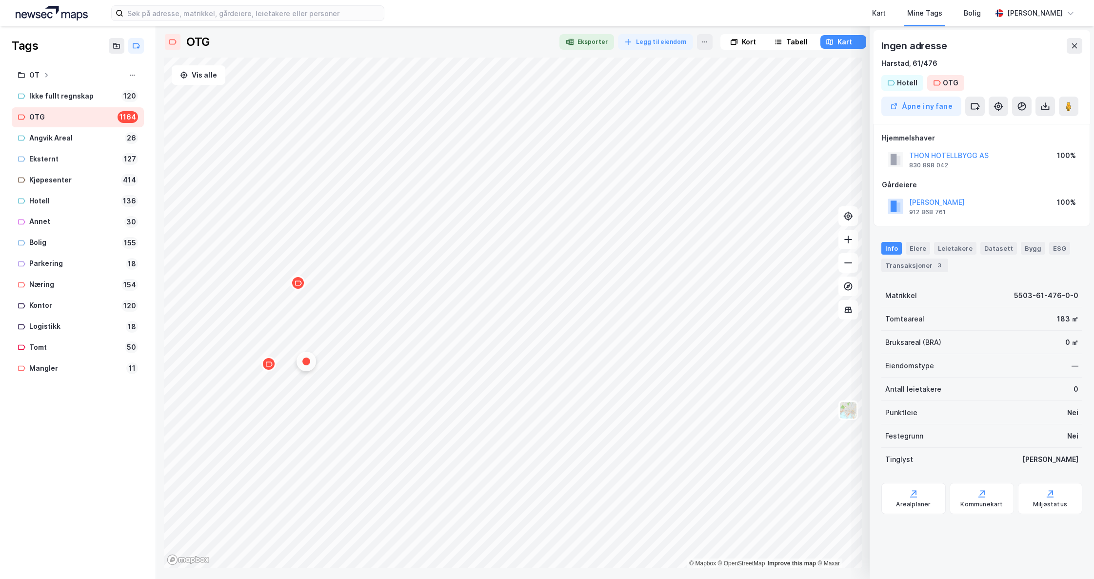
click at [270, 365] on icon "Map marker" at bounding box center [268, 364] width 7 height 7
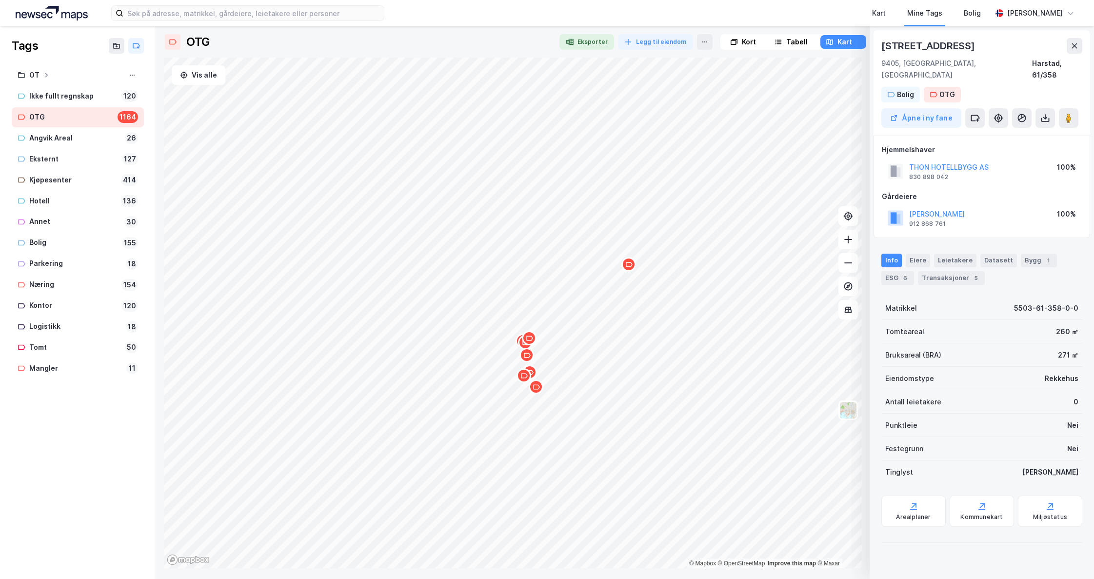
click at [532, 341] on icon "Map marker" at bounding box center [529, 338] width 7 height 7
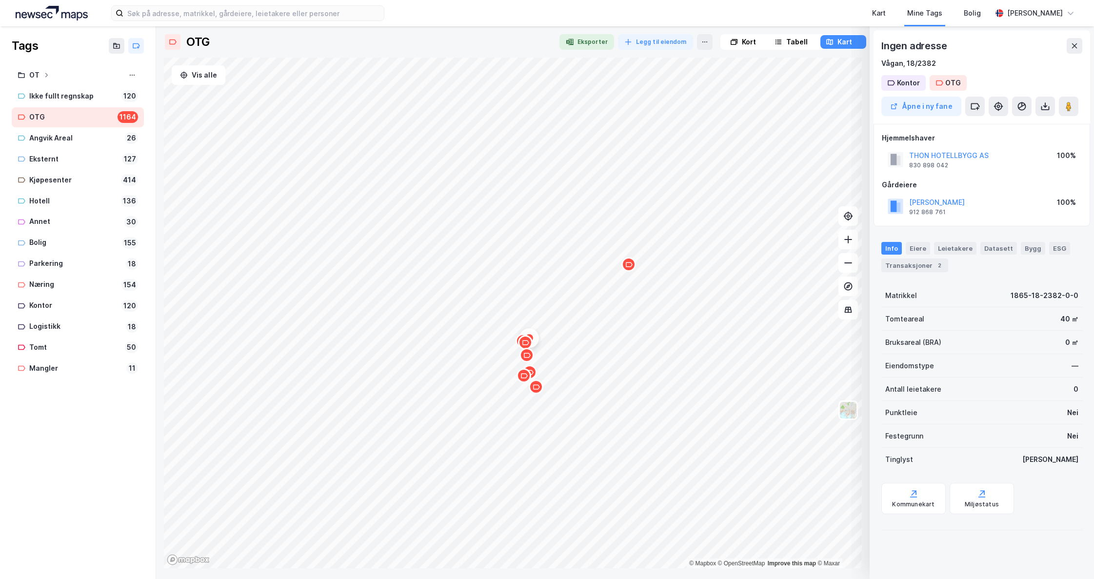
click at [631, 267] on icon "Map marker" at bounding box center [628, 264] width 7 height 7
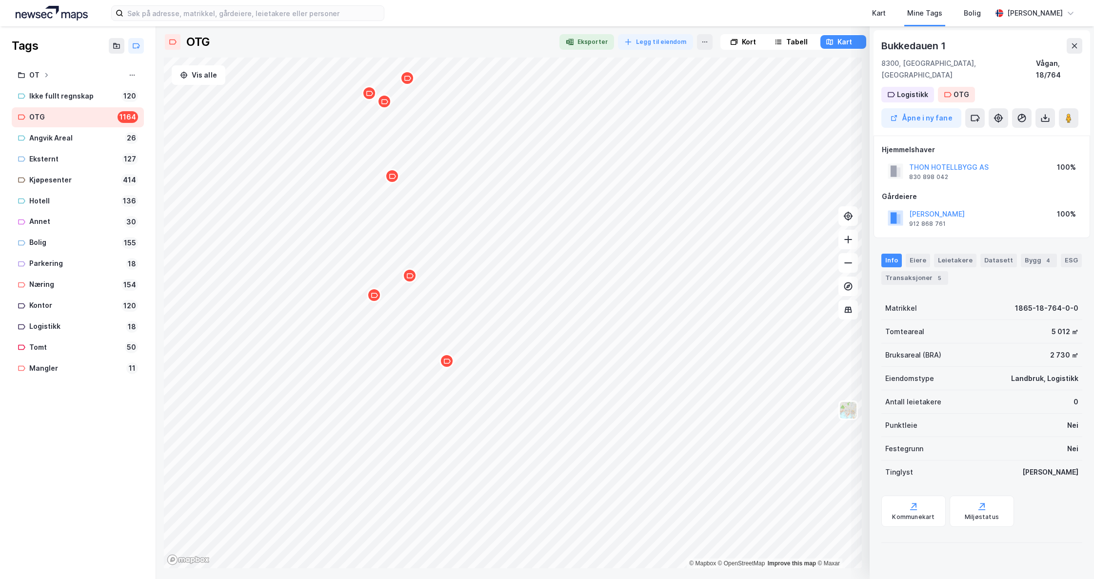
click at [446, 364] on icon "Map marker" at bounding box center [446, 361] width 7 height 7
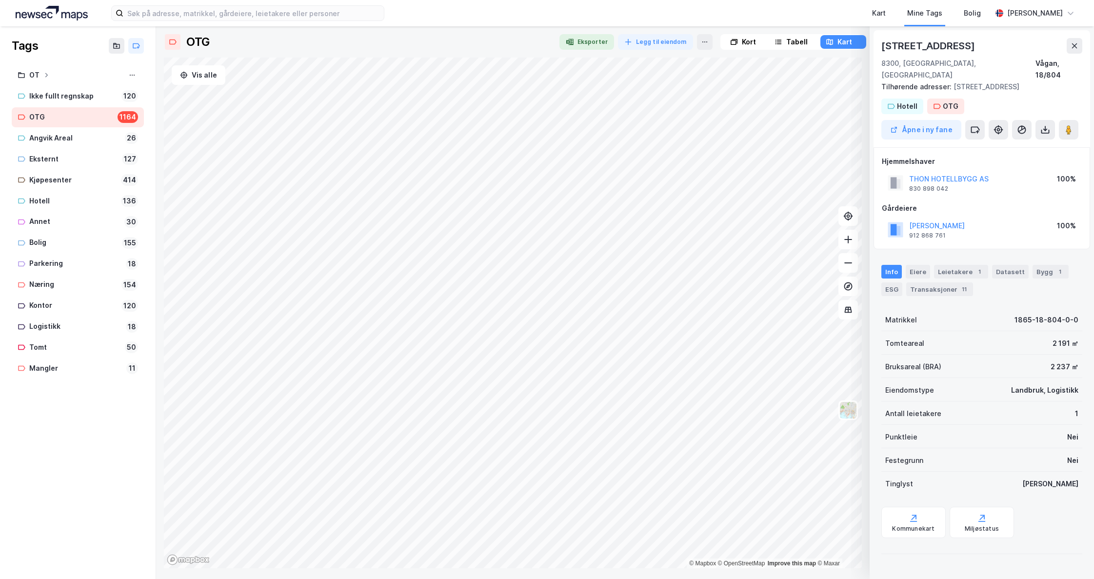
click at [517, 15] on div "Kart Mine Tags Bolig [PERSON_NAME] Tags OT Ikke fullt regnskap 120 OTG 1164 Ang…" at bounding box center [547, 289] width 1094 height 579
click at [304, 164] on icon "Map marker" at bounding box center [301, 161] width 7 height 7
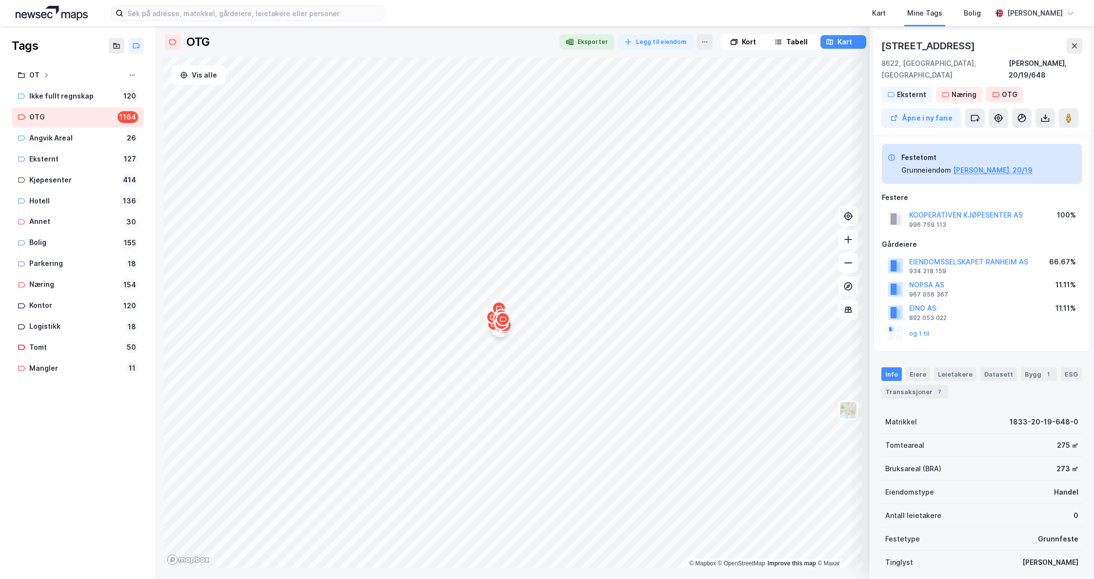
click at [1072, 45] on icon at bounding box center [1075, 46] width 8 height 8
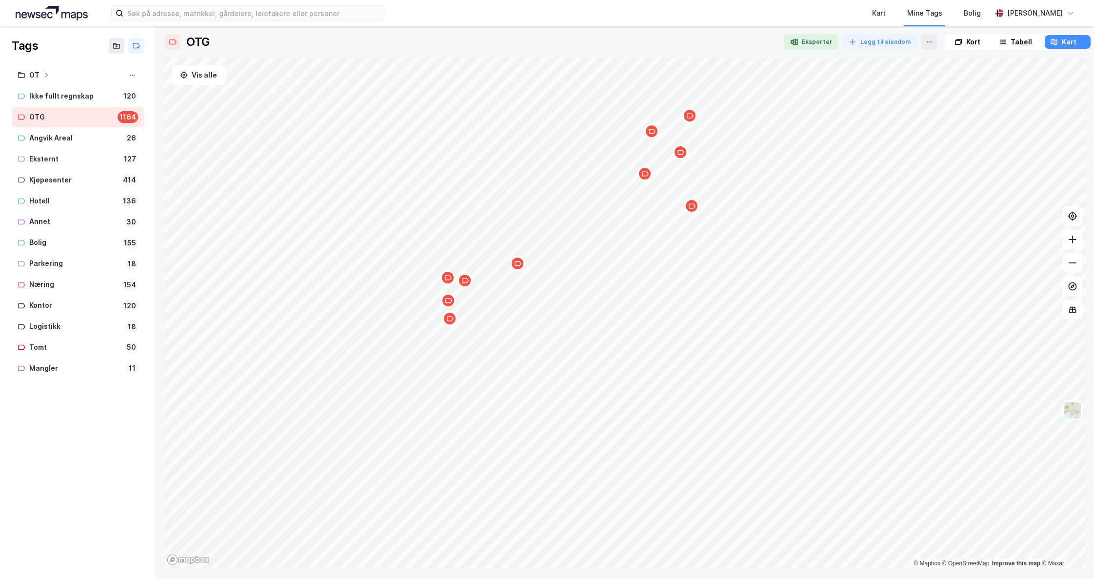
click at [518, 265] on icon "Map marker" at bounding box center [518, 263] width 7 height 5
click at [797, 2] on div "Kart Mine Tags Bolig" at bounding box center [711, 13] width 561 height 26
click at [1014, 39] on div "Tabell" at bounding box center [1021, 42] width 21 height 12
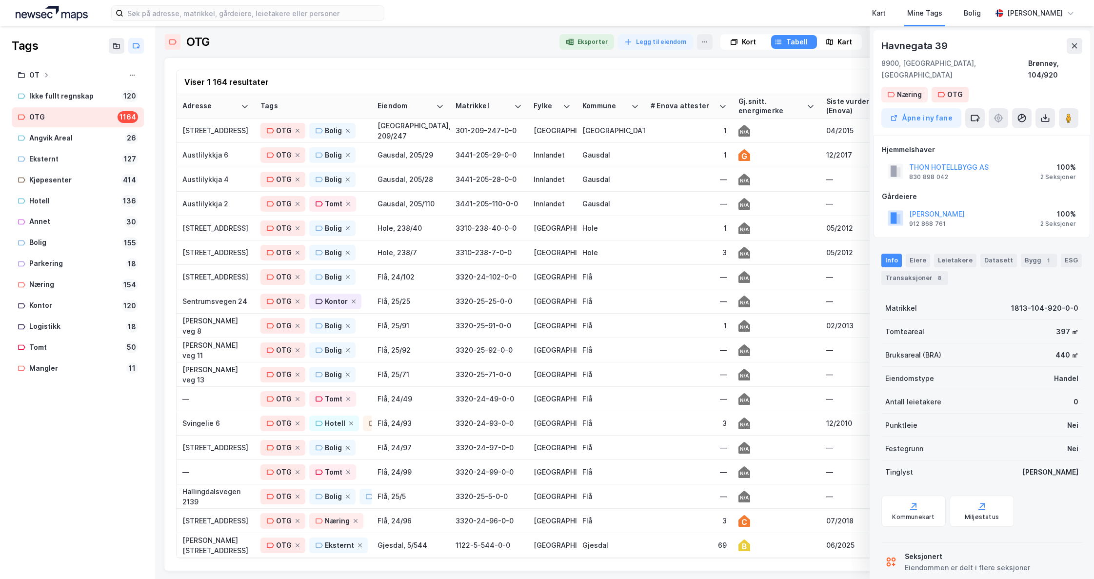
click at [842, 102] on div "Siste vurderingsdato (Enova)" at bounding box center [875, 106] width 99 height 18
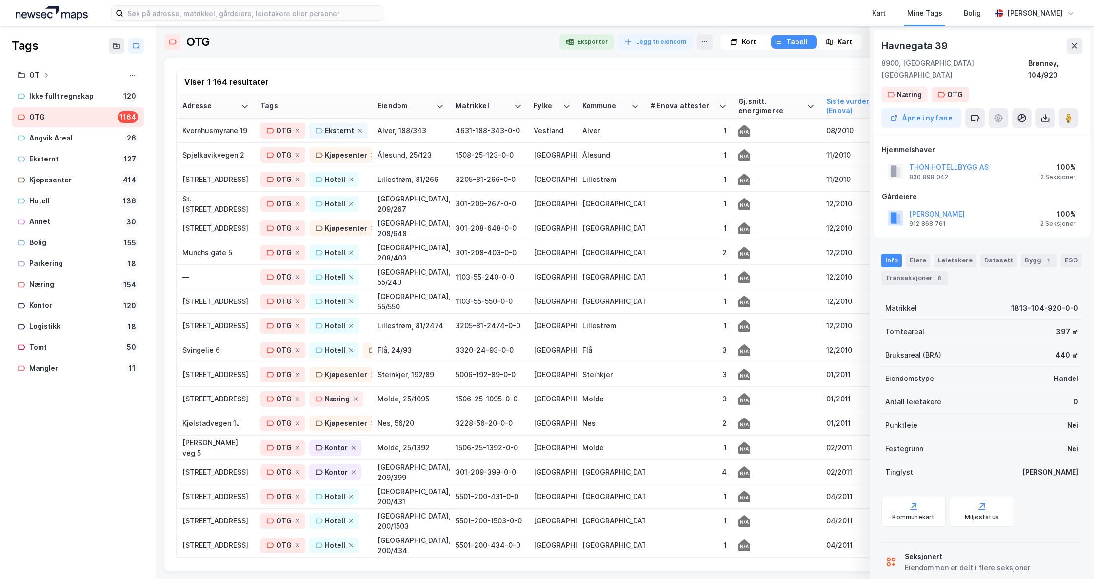
click at [834, 102] on div "Siste vurderingsdato (Enova)" at bounding box center [875, 106] width 99 height 18
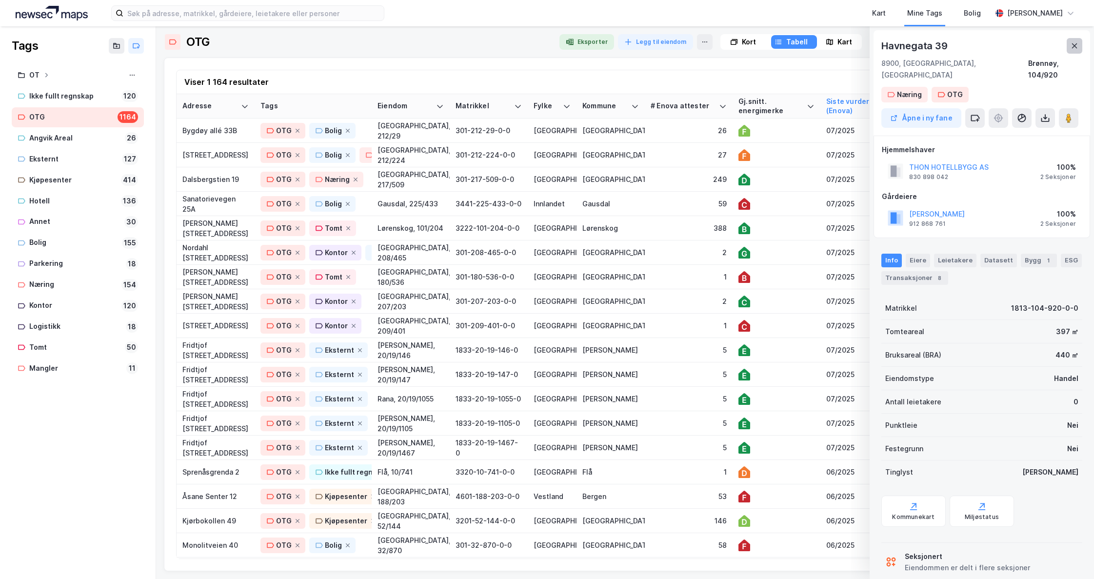
click at [1072, 48] on icon at bounding box center [1074, 45] width 5 height 5
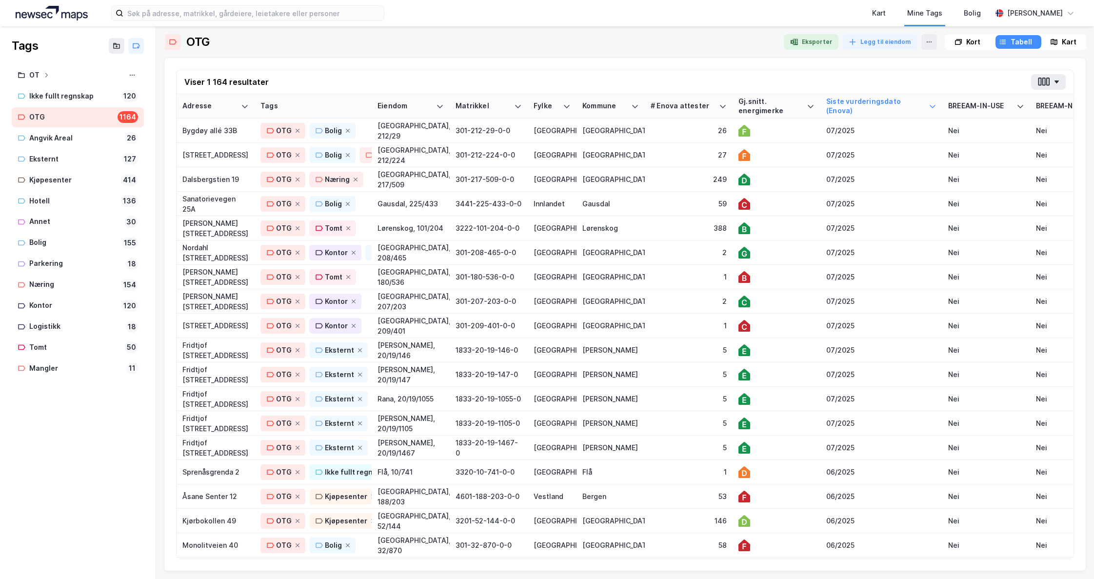
click at [1067, 42] on div "Kart" at bounding box center [1069, 42] width 15 height 12
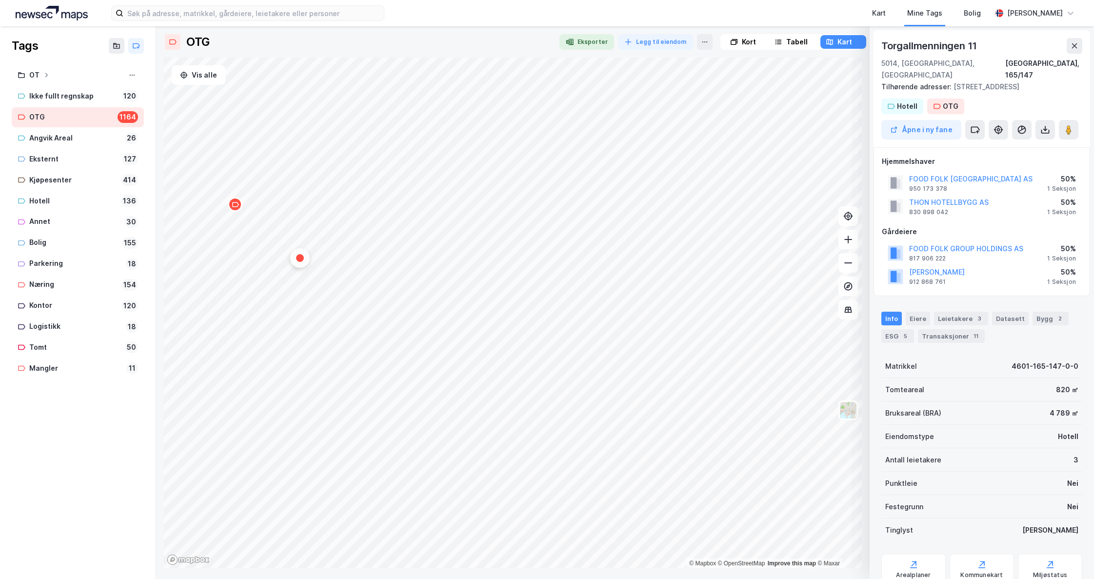
click at [235, 206] on icon "Map marker" at bounding box center [235, 204] width 7 height 5
